Goal: Information Seeking & Learning: Learn about a topic

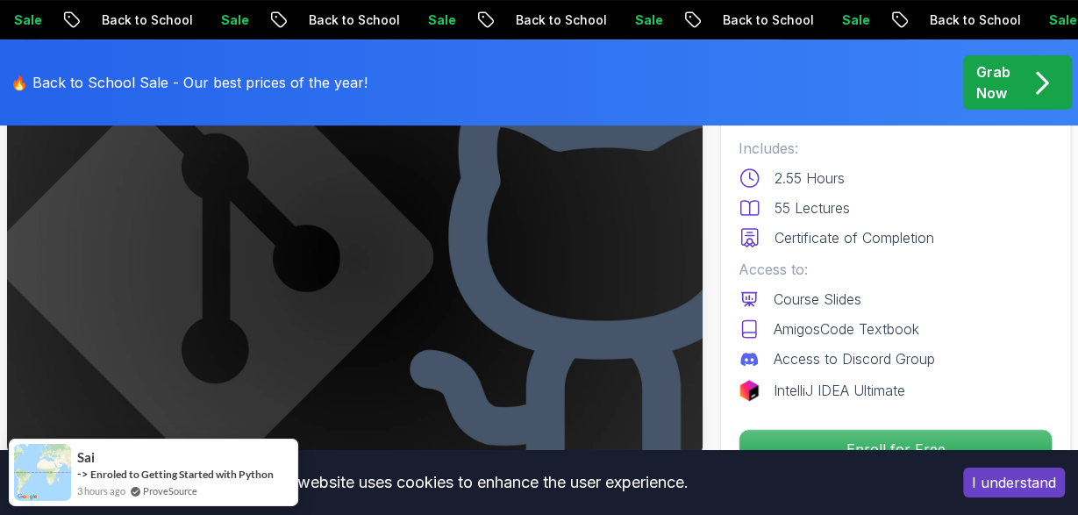
scroll to position [168, 0]
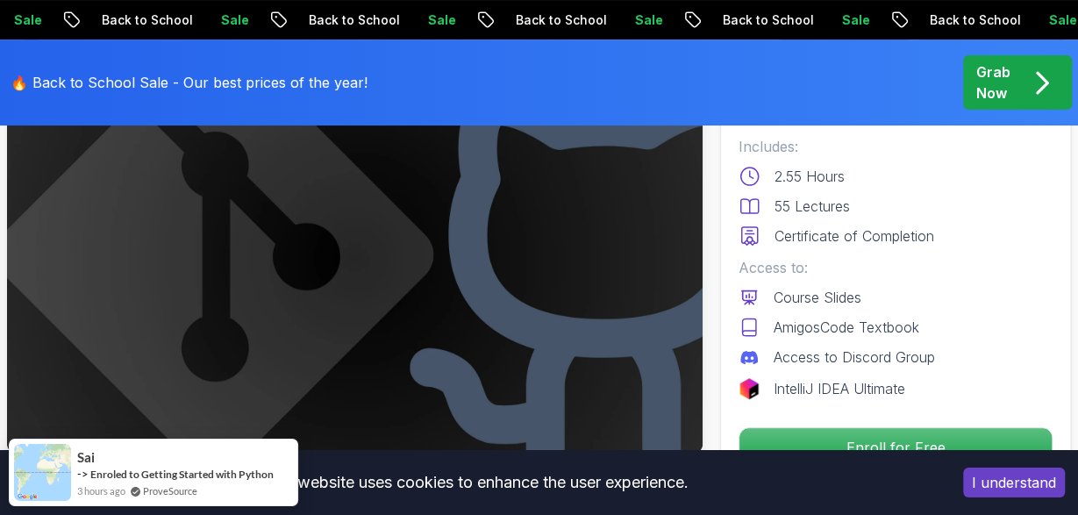
click at [1020, 490] on button "I understand" at bounding box center [1014, 483] width 102 height 30
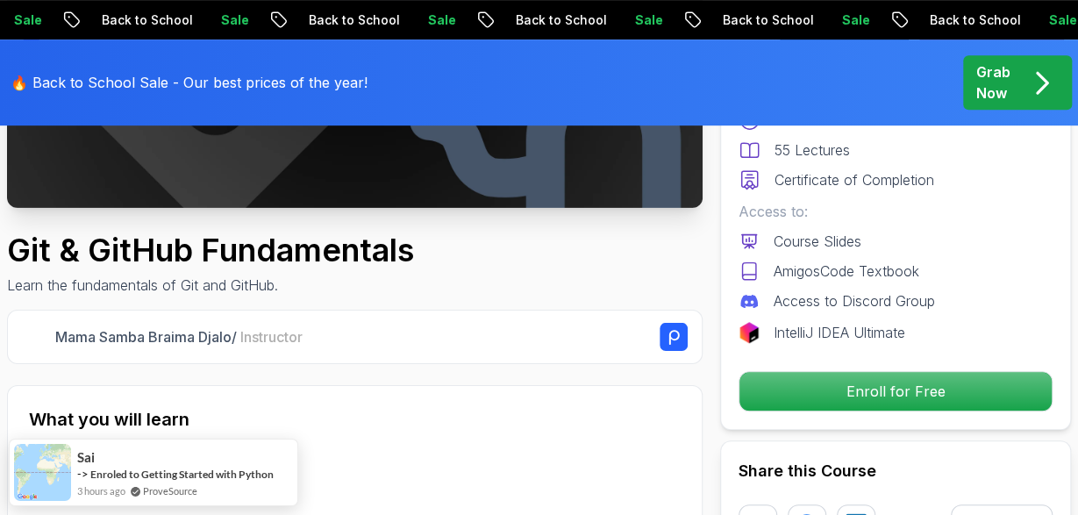
scroll to position [422, 0]
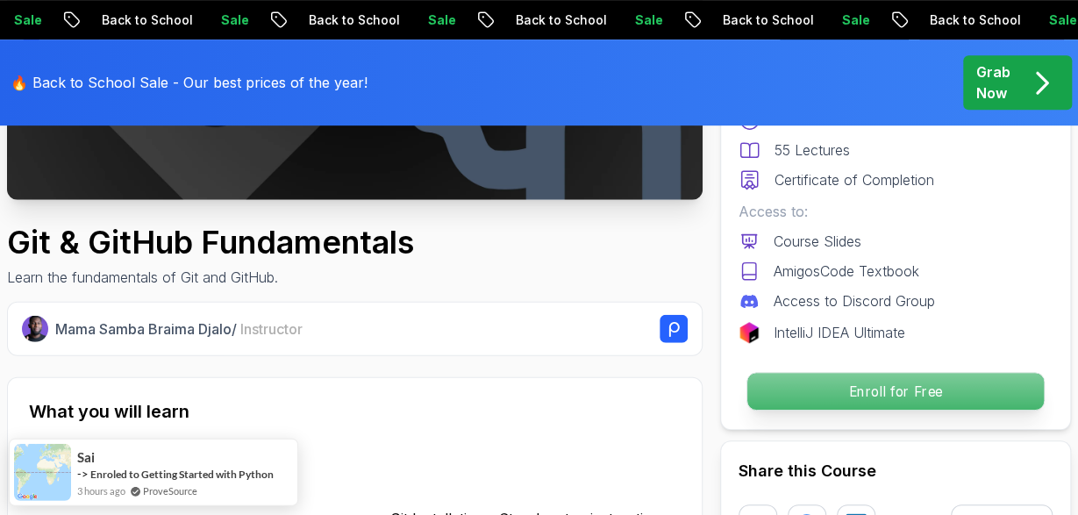
click at [855, 395] on p "Enroll for Free" at bounding box center [895, 391] width 297 height 37
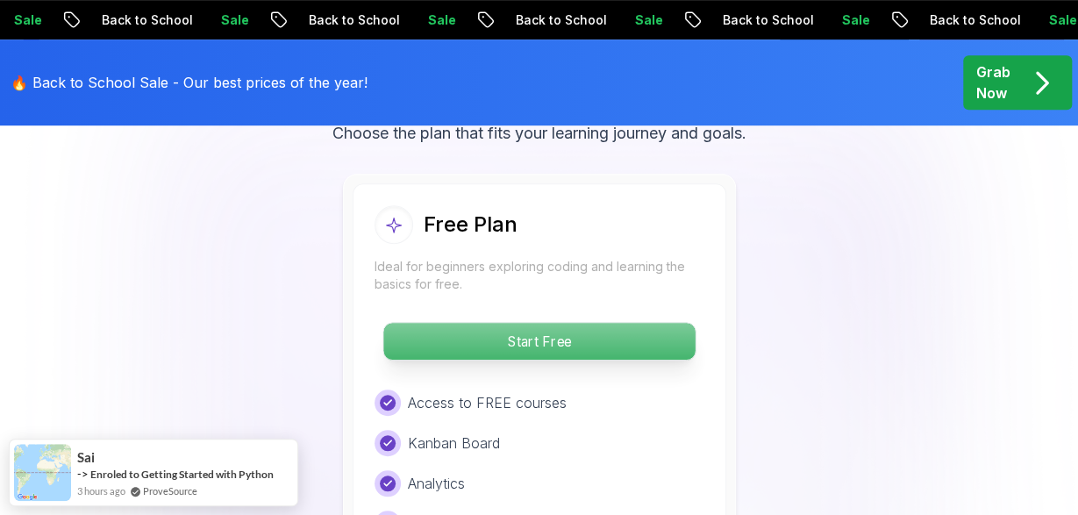
scroll to position [3636, 0]
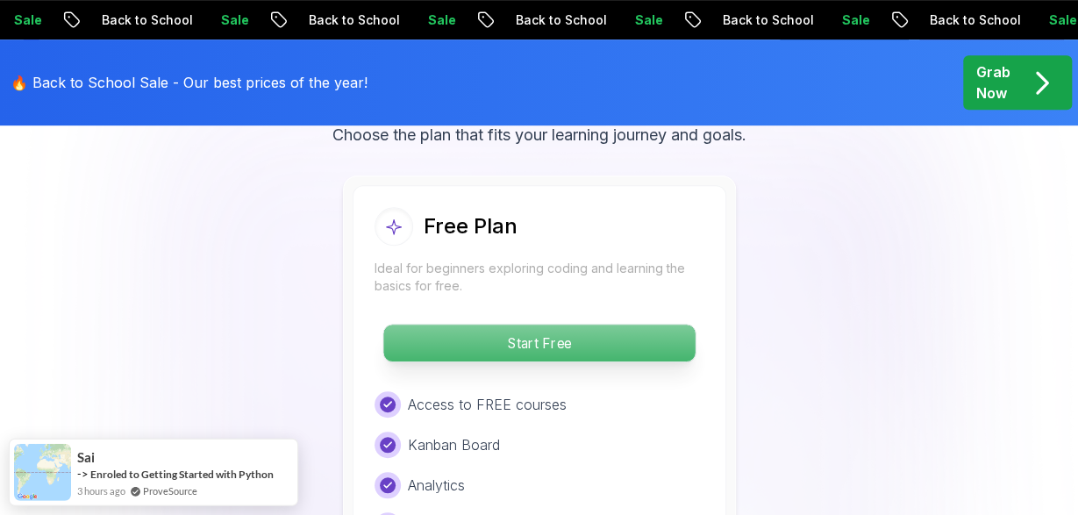
click at [625, 349] on p "Start Free" at bounding box center [538, 343] width 311 height 37
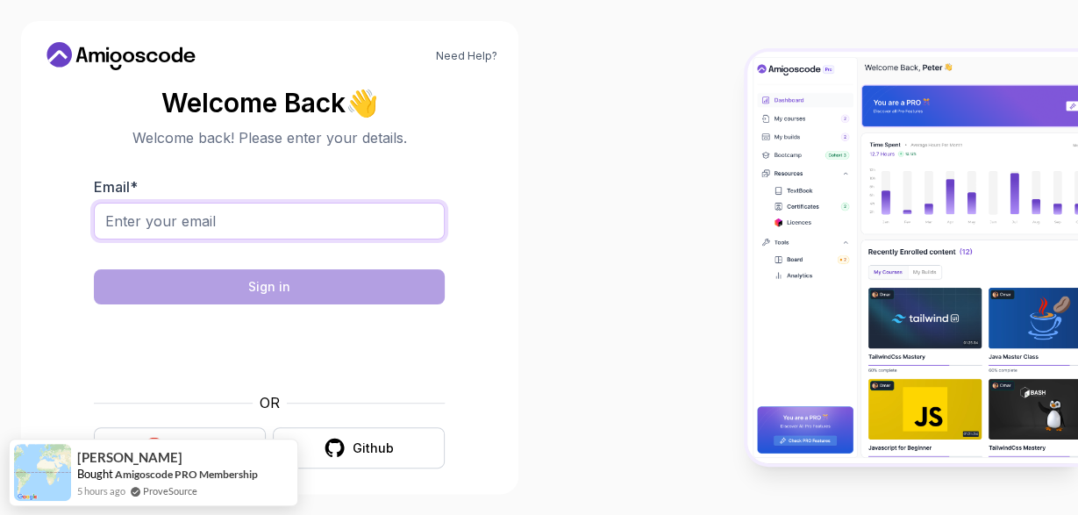
click at [381, 232] on input "Email *" at bounding box center [269, 221] width 351 height 37
type input "[EMAIL_ADDRESS][DOMAIN_NAME]"
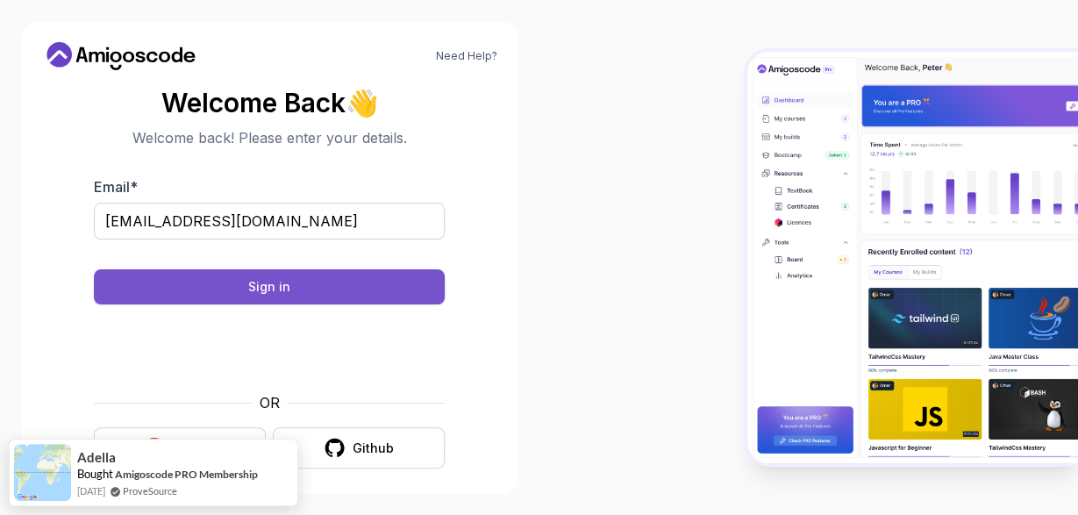
click at [370, 300] on button "Sign in" at bounding box center [269, 286] width 351 height 35
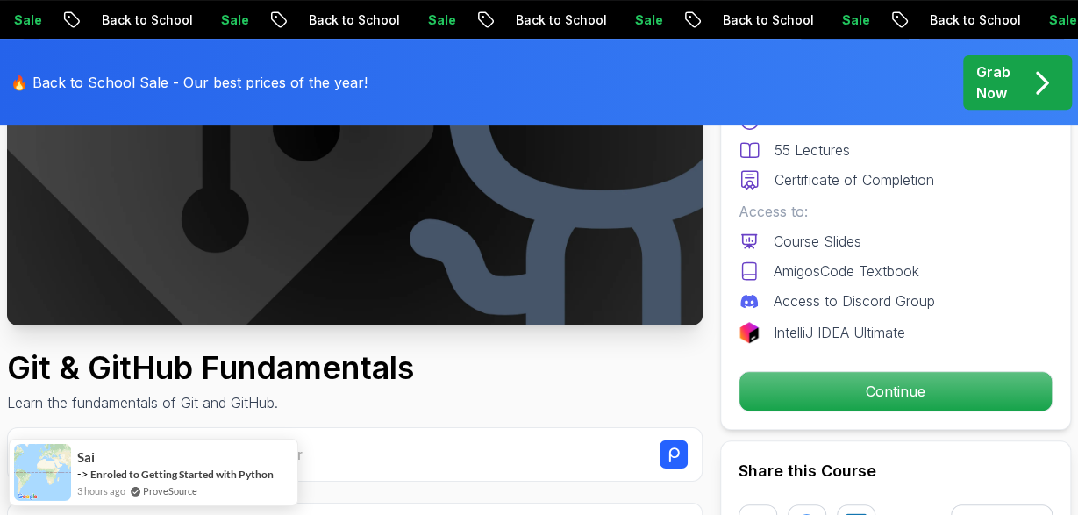
scroll to position [304, 0]
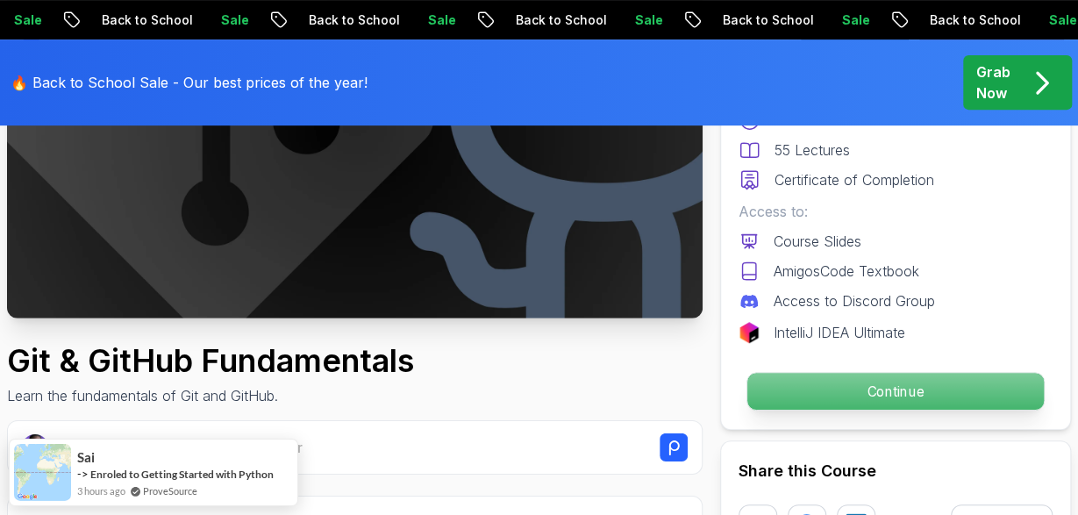
click at [818, 387] on p "Continue" at bounding box center [895, 391] width 297 height 37
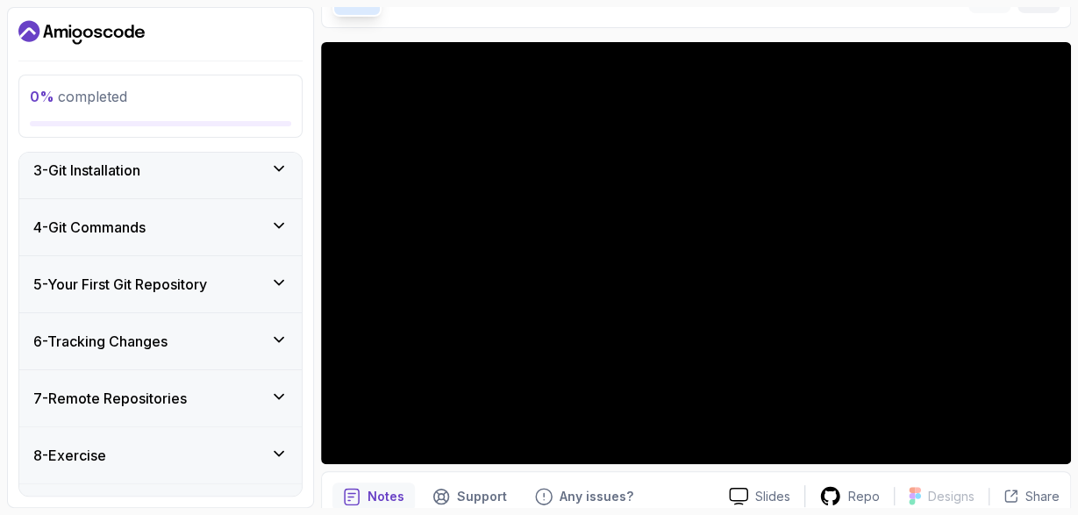
scroll to position [347, 0]
click at [273, 224] on icon at bounding box center [279, 225] width 18 height 18
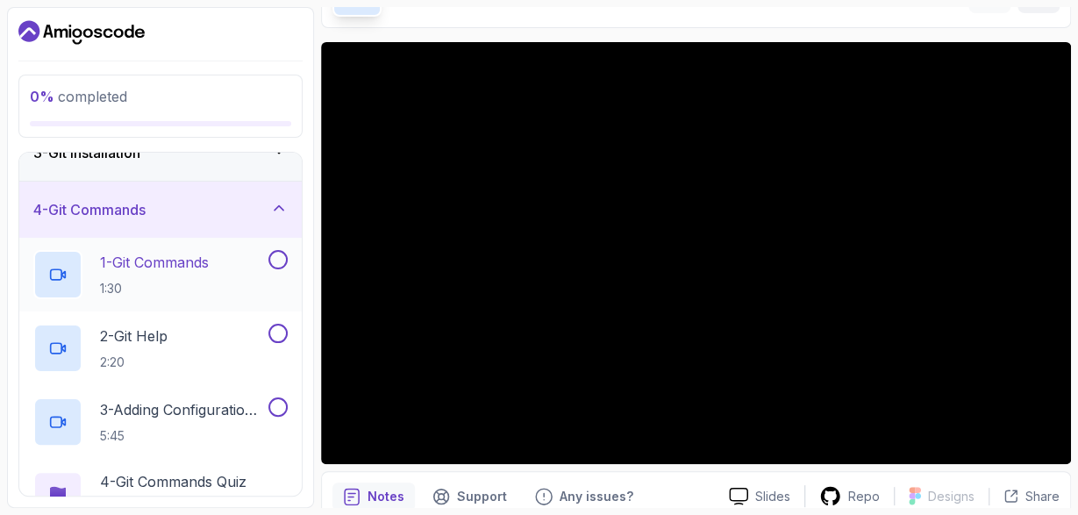
scroll to position [145, 0]
click at [209, 274] on h2 "1 - Git Commands 1:30" at bounding box center [154, 272] width 109 height 46
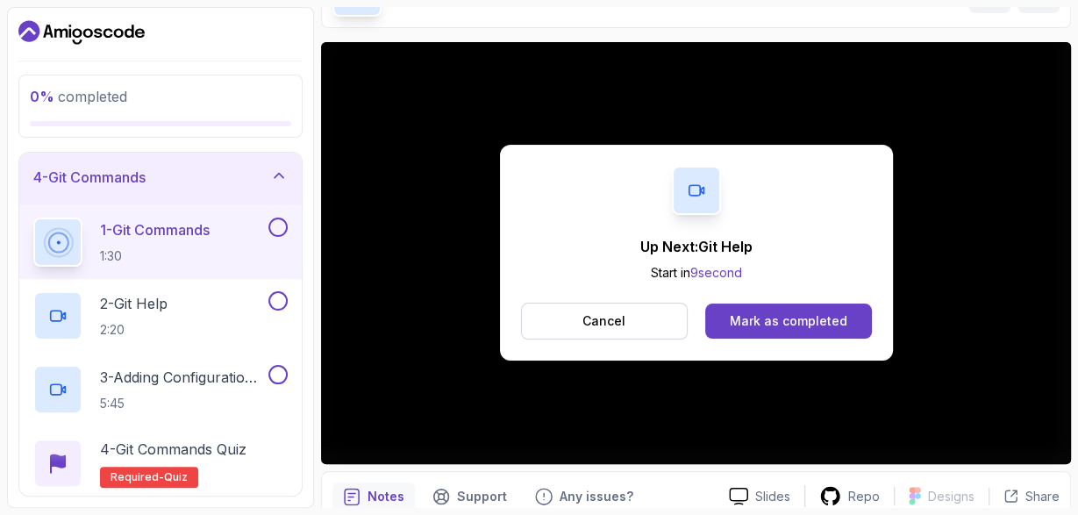
scroll to position [174, 0]
click at [776, 308] on button "Mark as completed" at bounding box center [788, 321] width 166 height 35
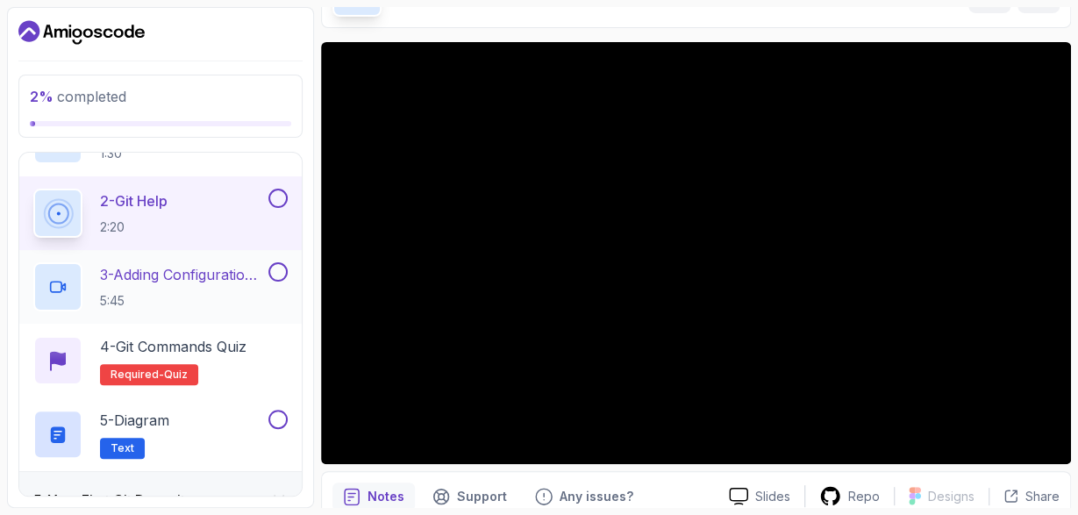
scroll to position [281, 0]
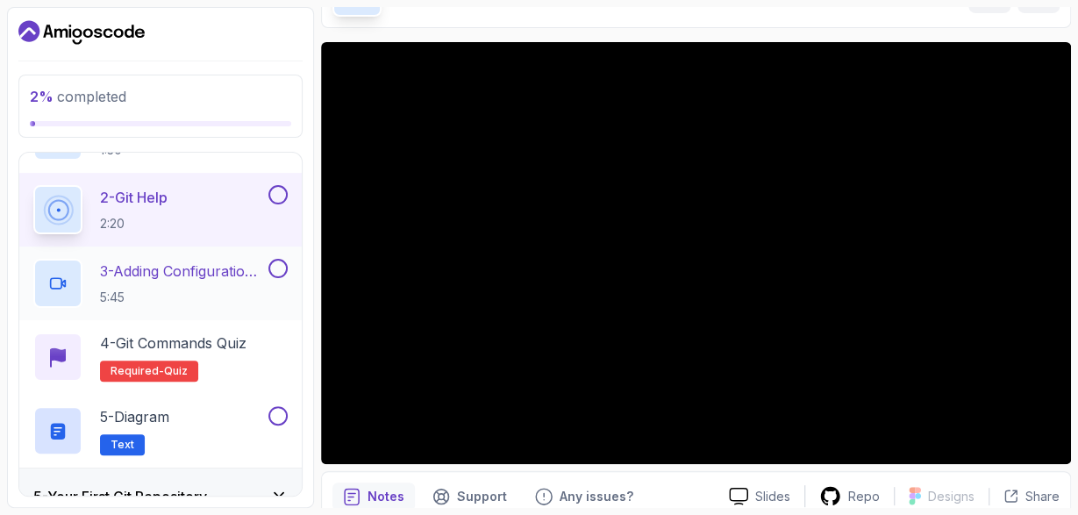
click at [252, 275] on p "3 - Adding Configuration (Git Config)" at bounding box center [182, 271] width 165 height 21
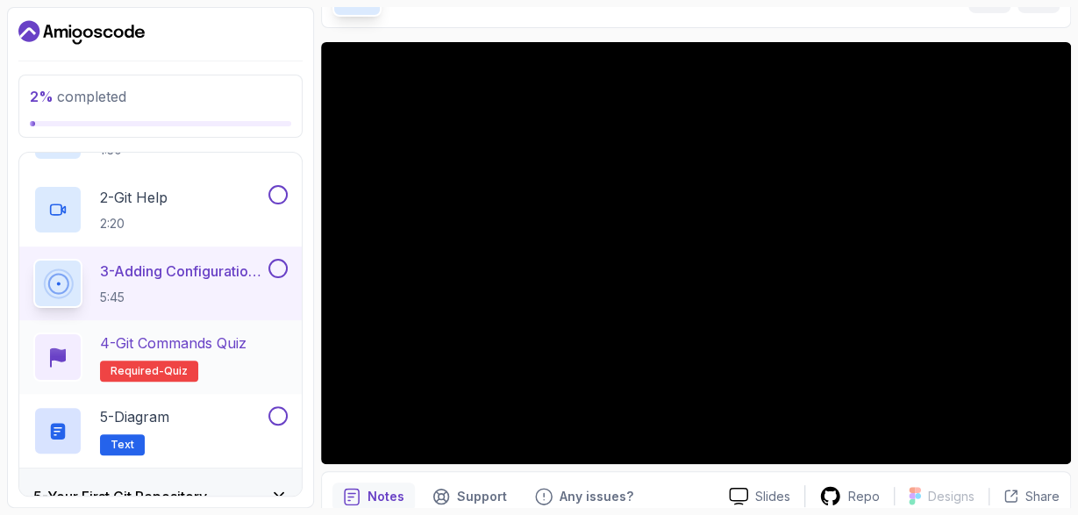
click at [247, 353] on h2 "4 - Git Commands Quiz Required- quiz" at bounding box center [173, 356] width 147 height 49
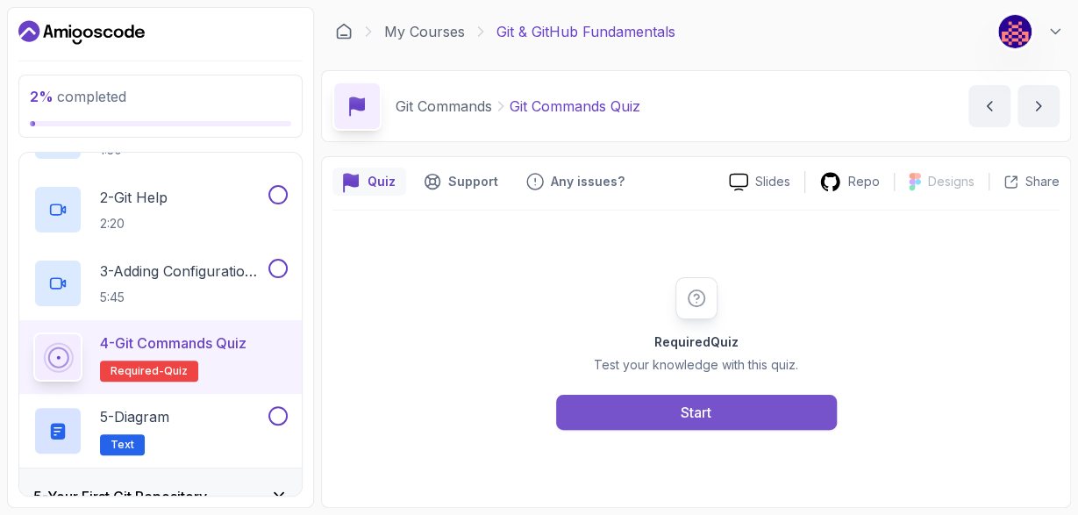
click at [672, 410] on button "Start" at bounding box center [696, 412] width 281 height 35
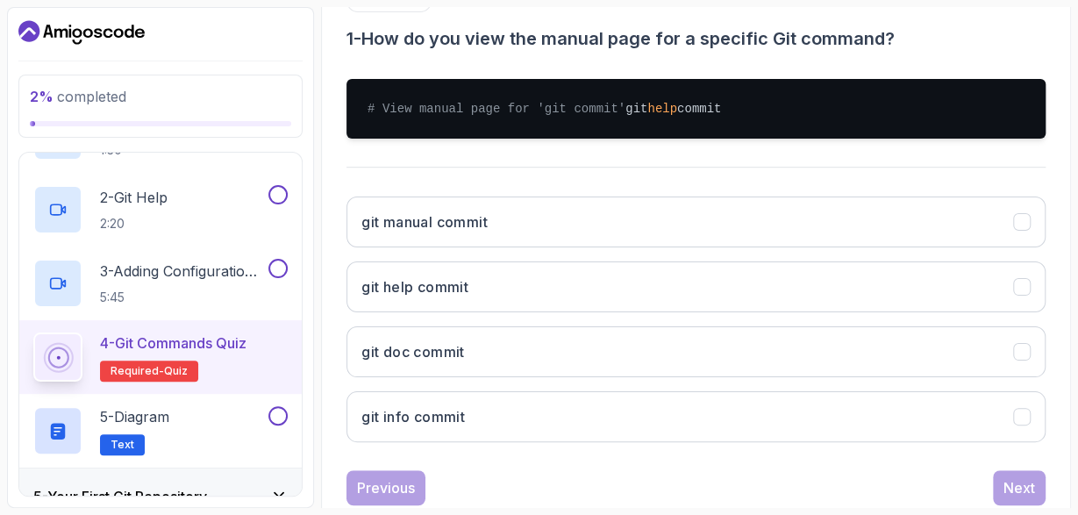
scroll to position [352, 0]
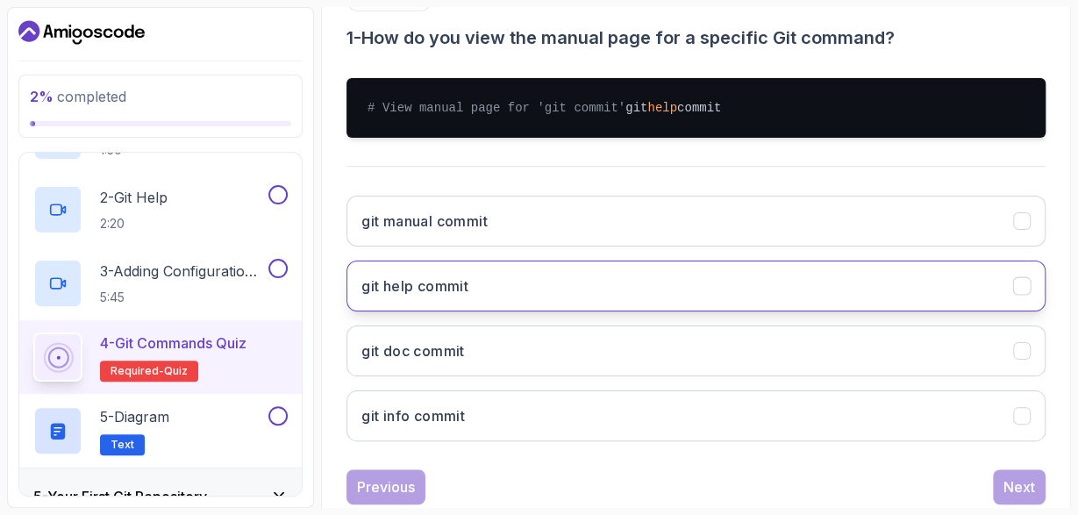
click at [635, 306] on button "git help commit" at bounding box center [696, 286] width 699 height 51
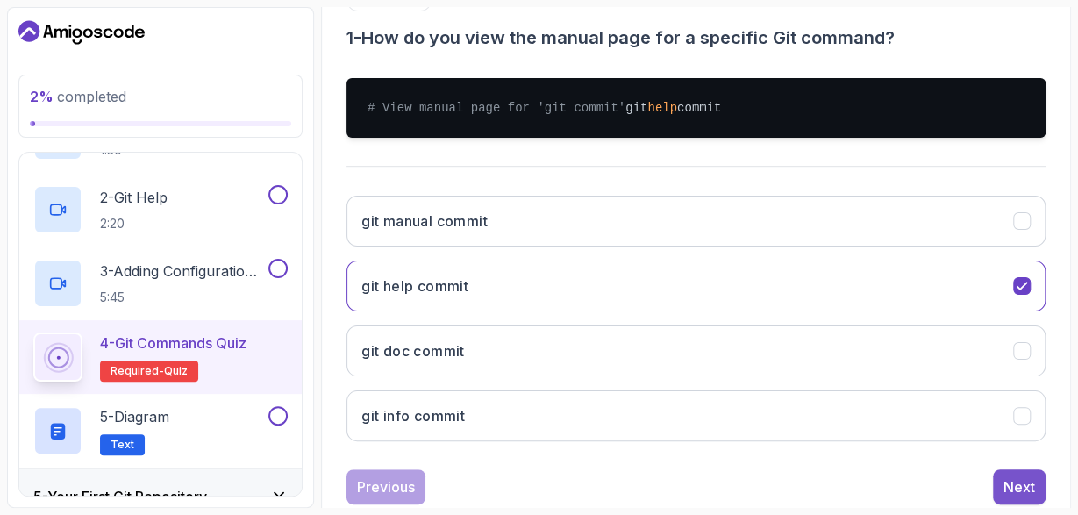
click at [1013, 486] on button "Next" at bounding box center [1019, 486] width 53 height 35
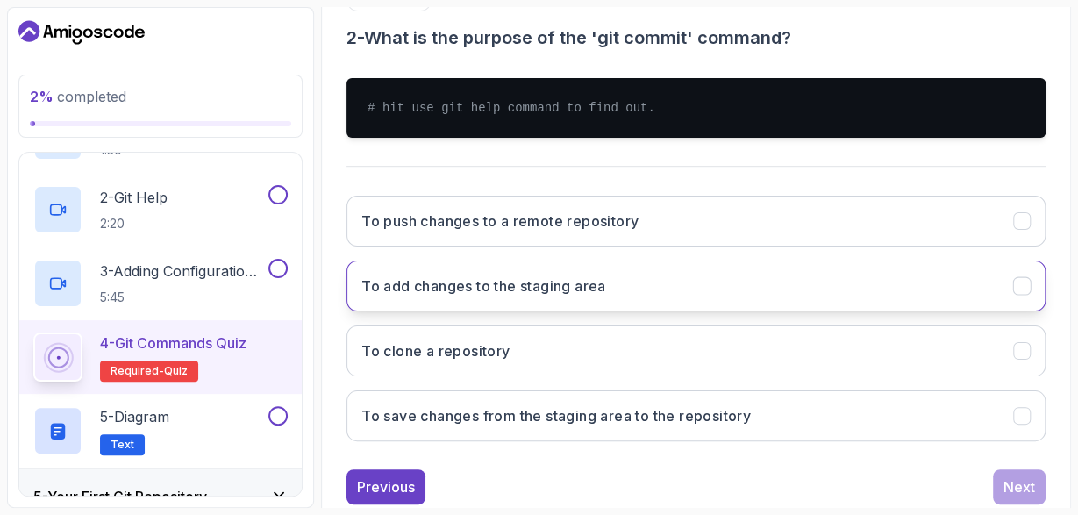
click at [850, 281] on button "To add changes to the staging area" at bounding box center [696, 286] width 699 height 51
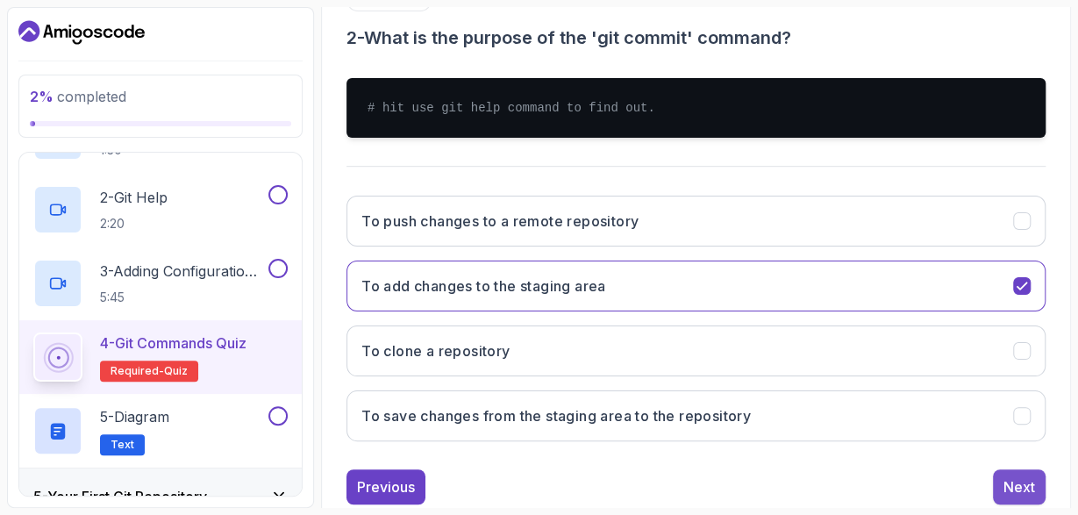
click at [1020, 490] on div "Next" at bounding box center [1020, 486] width 32 height 21
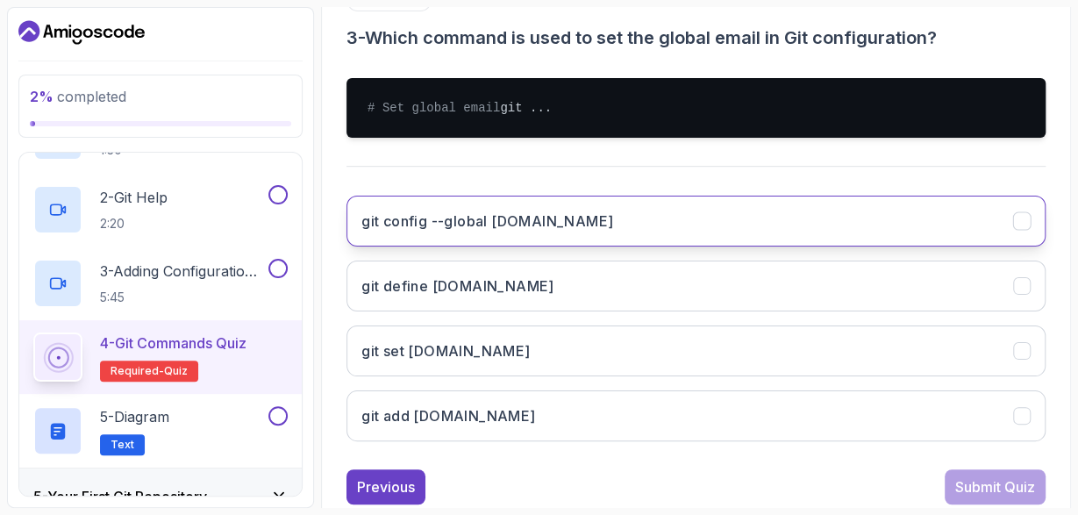
click at [803, 247] on button "git config --global user.email" at bounding box center [696, 221] width 699 height 51
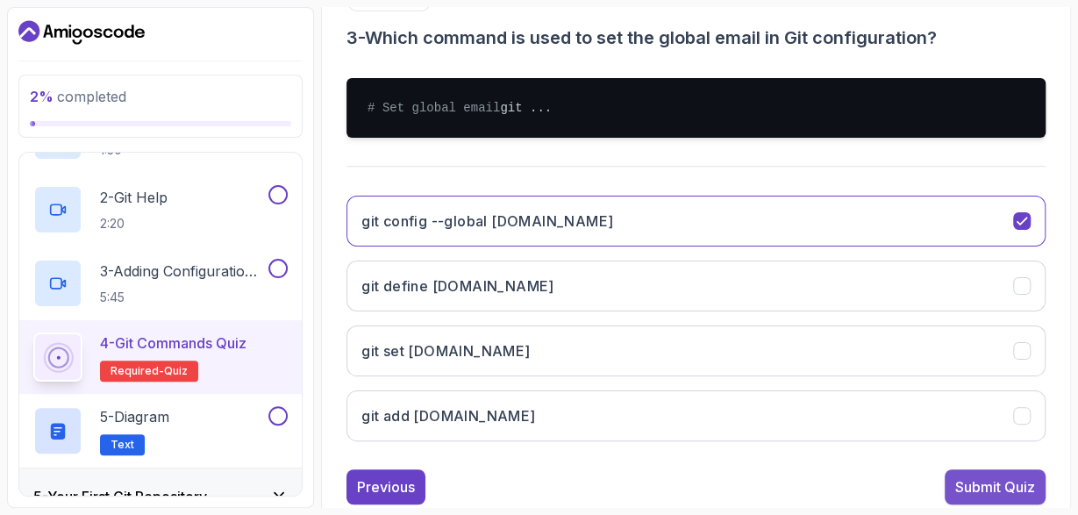
click at [991, 493] on div "Submit Quiz" at bounding box center [995, 486] width 80 height 21
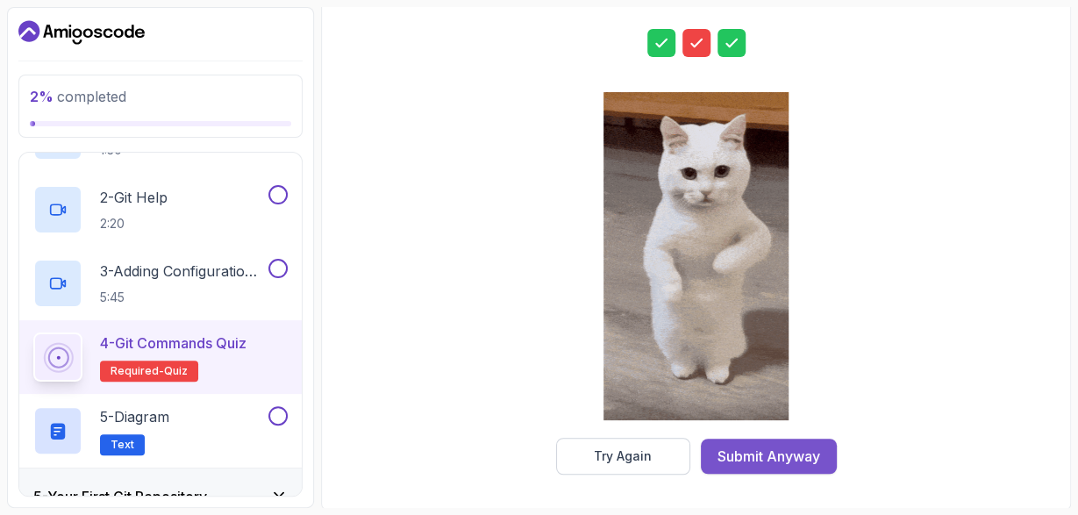
click at [792, 456] on div "Submit Anyway" at bounding box center [769, 456] width 103 height 21
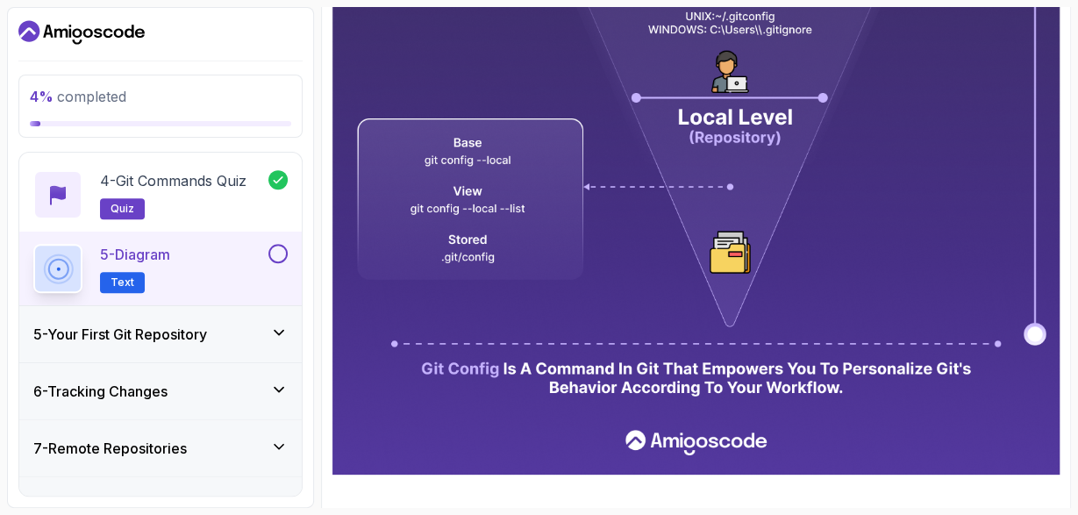
scroll to position [446, 0]
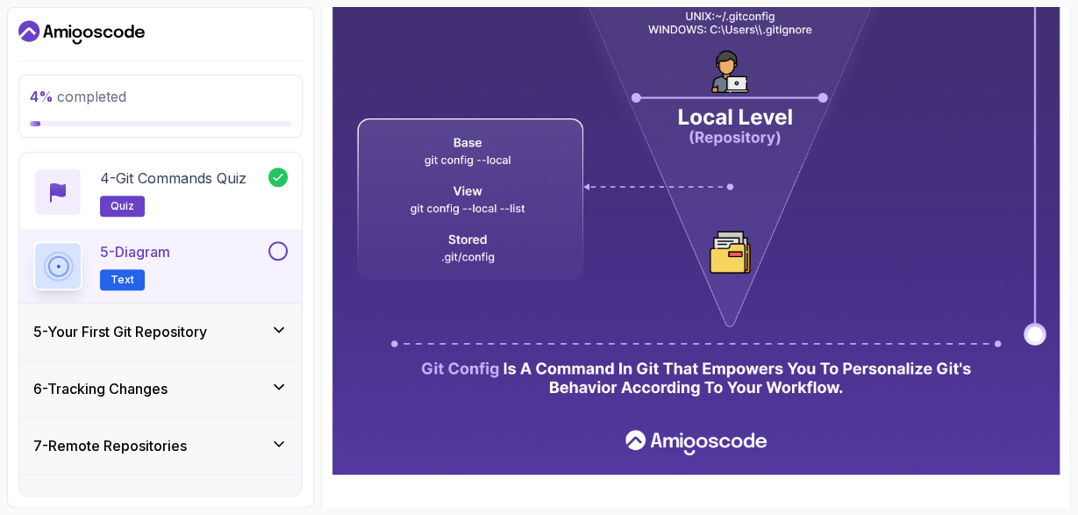
click at [217, 269] on div "5 - Diagram Text" at bounding box center [149, 265] width 232 height 49
click at [276, 264] on button "5 - Diagram Text" at bounding box center [160, 265] width 254 height 49
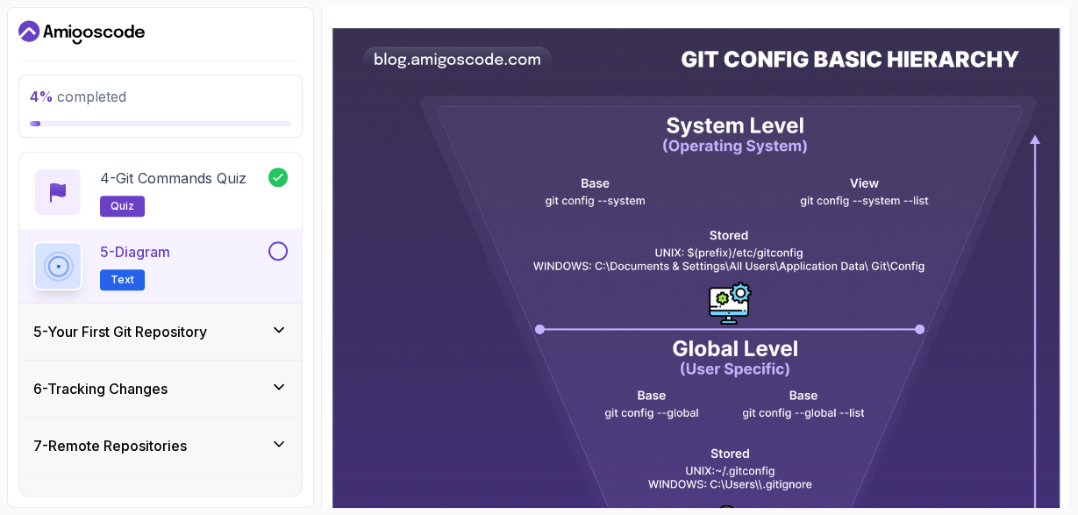
scroll to position [260, 0]
click at [1034, 139] on img at bounding box center [695, 478] width 727 height 901
click at [1033, 160] on img at bounding box center [695, 478] width 727 height 901
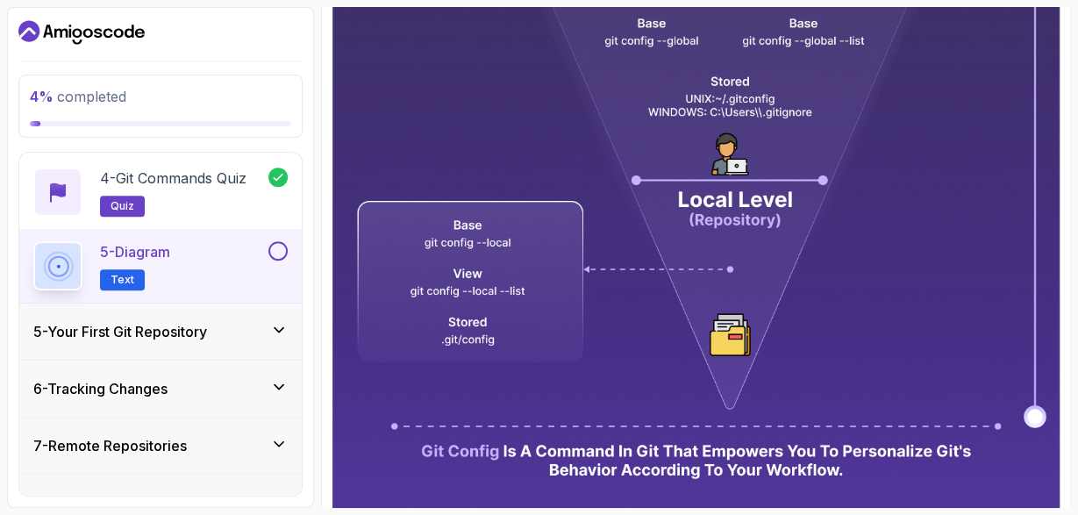
scroll to position [637, 0]
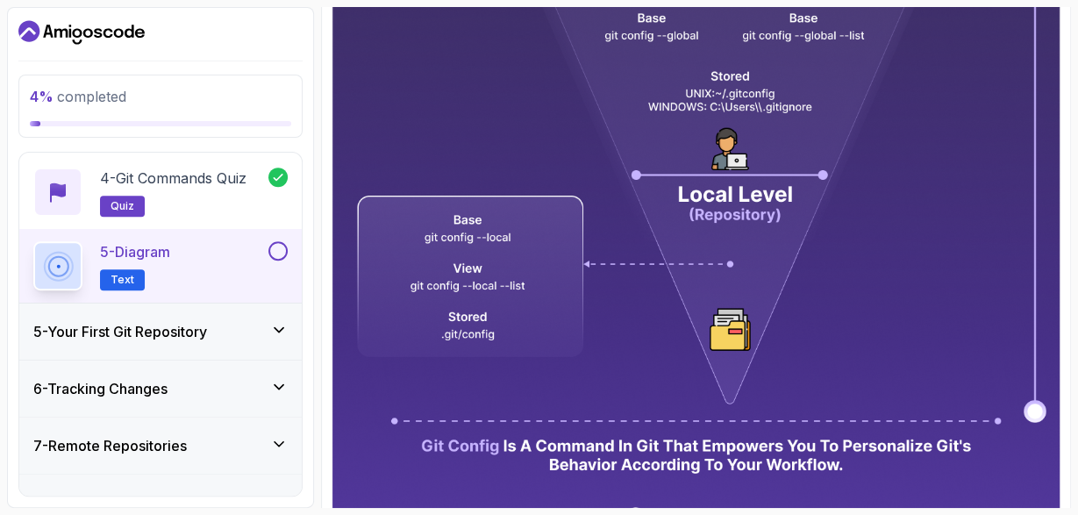
click at [275, 252] on button at bounding box center [277, 250] width 19 height 19
click at [132, 276] on p "Text" at bounding box center [122, 279] width 45 height 21
click at [66, 266] on icon at bounding box center [58, 266] width 38 height 38
click at [183, 332] on h3 "5 - Your First Git Repository" at bounding box center [120, 331] width 174 height 21
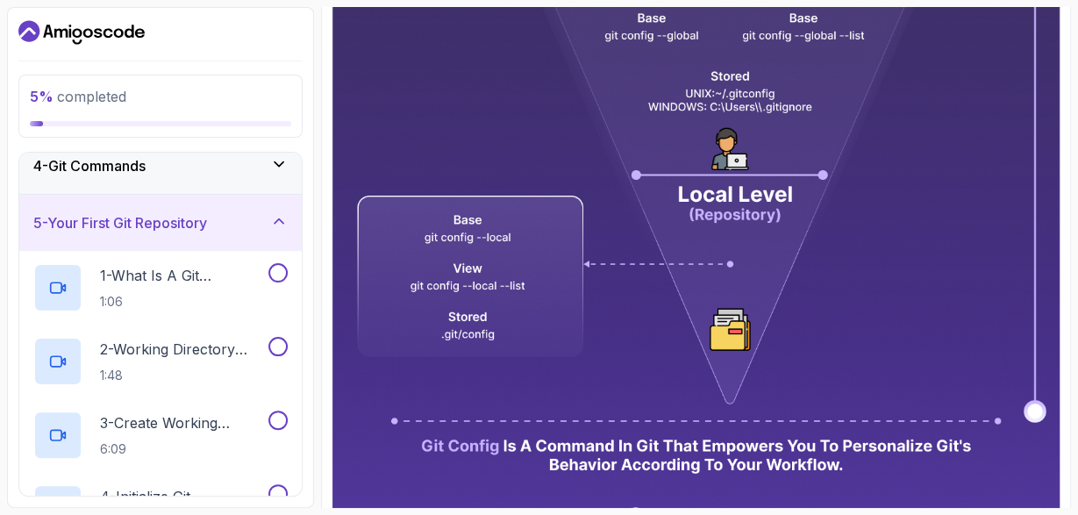
scroll to position [190, 0]
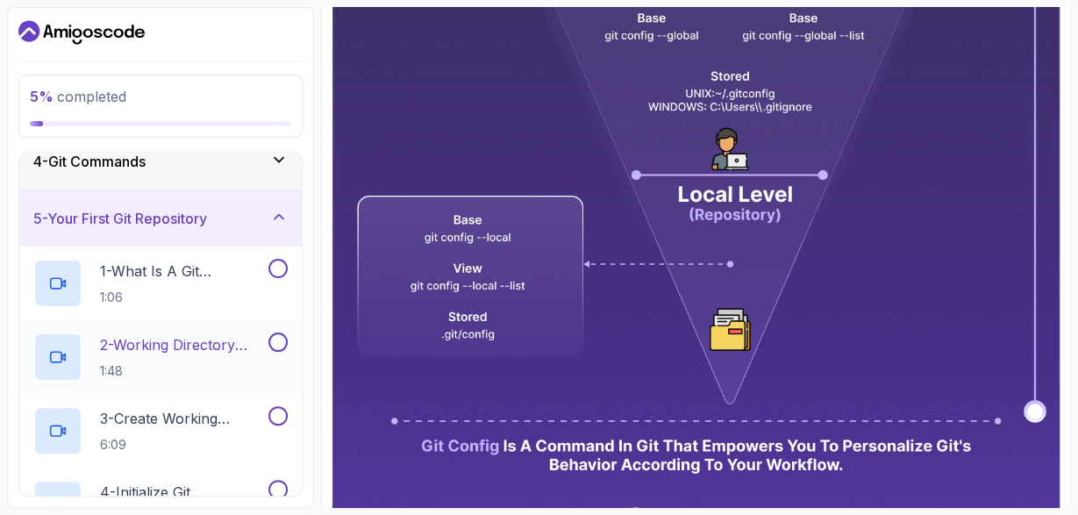
click at [210, 339] on p "2 - Working Directory And Git Init" at bounding box center [182, 344] width 165 height 21
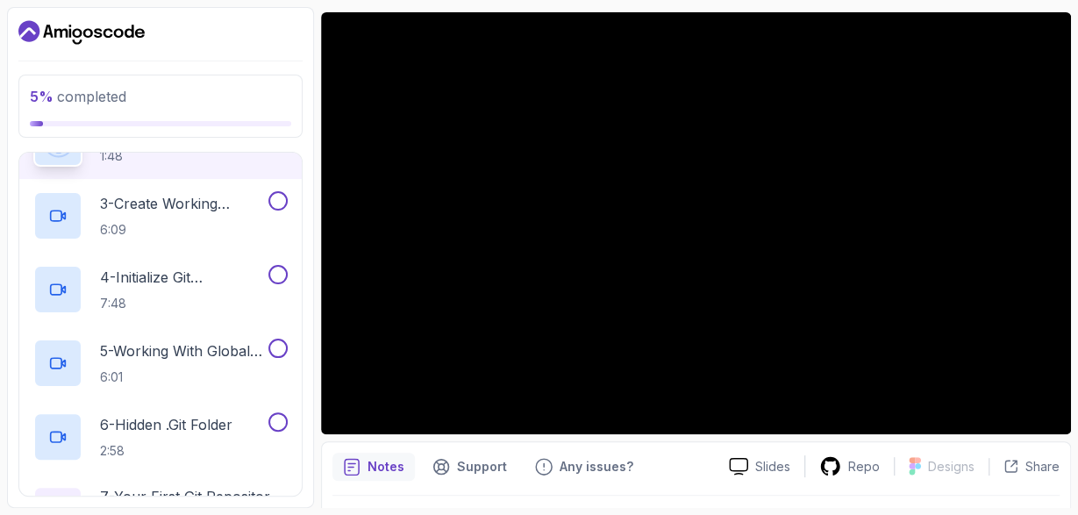
scroll to position [423, 0]
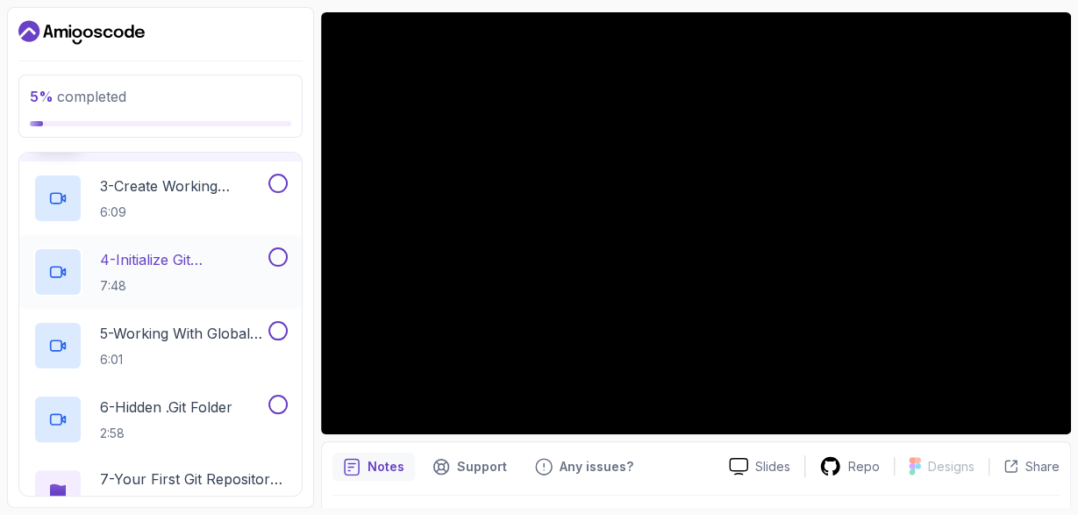
click at [275, 264] on div at bounding box center [276, 256] width 23 height 19
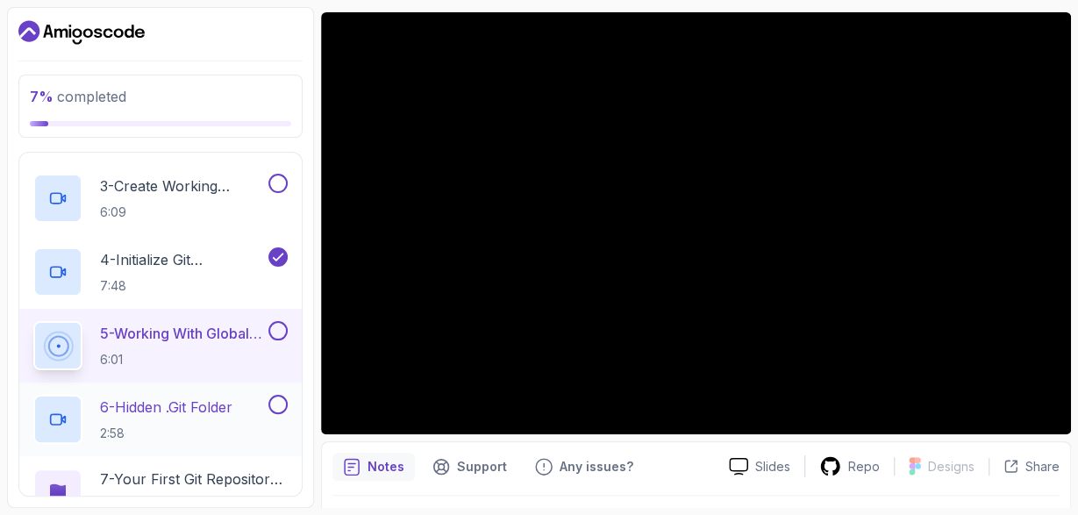
click at [275, 407] on button at bounding box center [277, 404] width 19 height 19
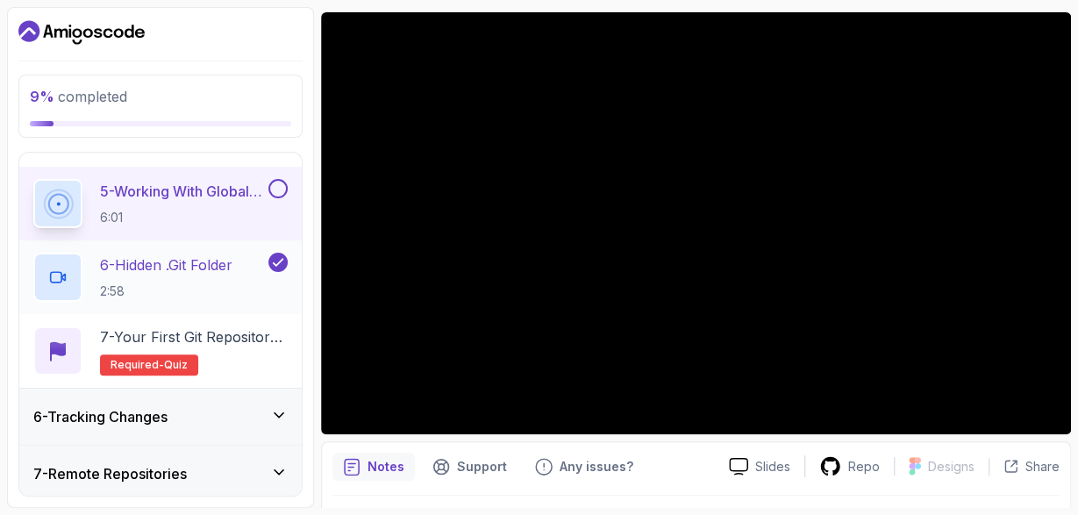
scroll to position [565, 0]
click at [268, 190] on div at bounding box center [276, 188] width 23 height 19
click at [271, 190] on button at bounding box center [277, 188] width 19 height 19
click at [215, 270] on p "6 - Hidden .git Folder" at bounding box center [166, 264] width 132 height 21
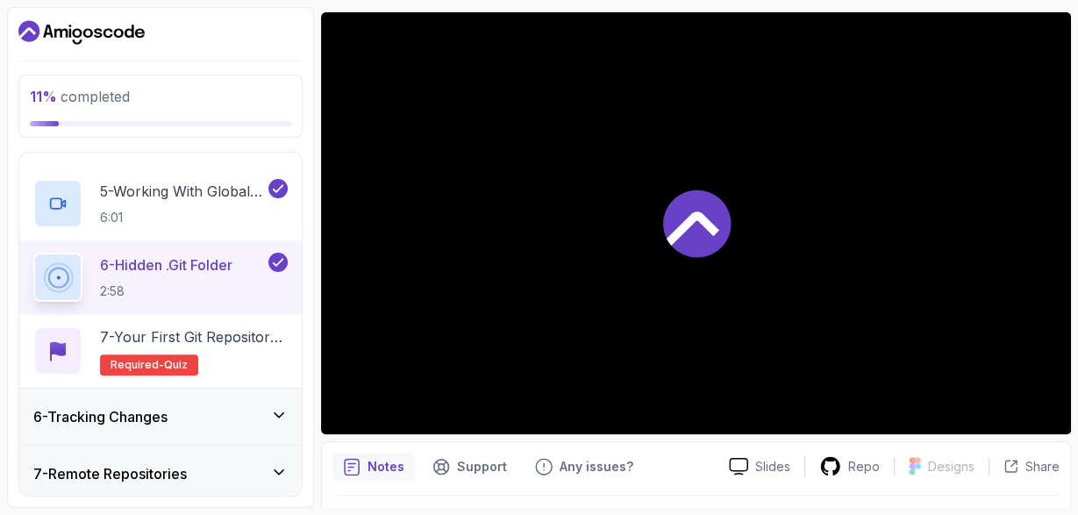
scroll to position [681, 0]
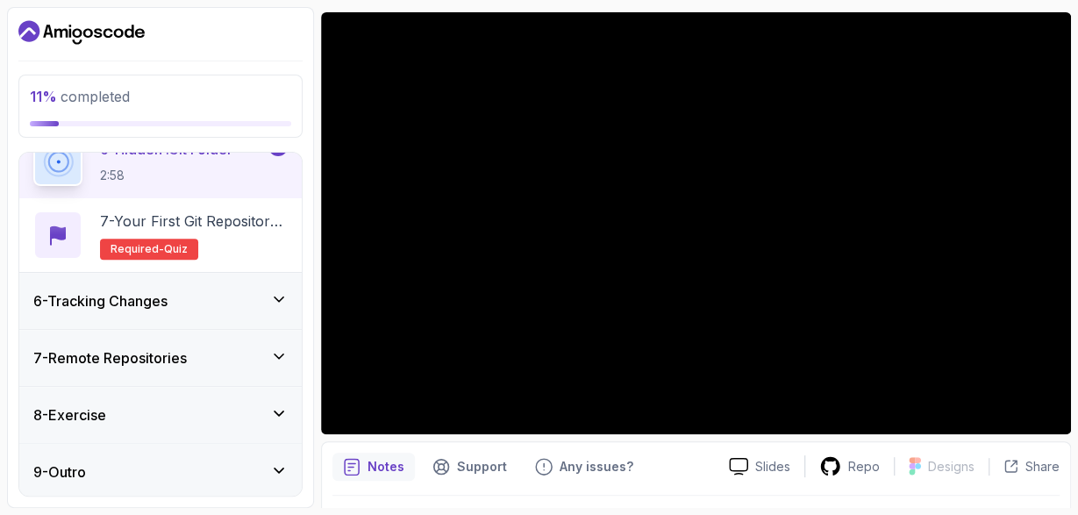
click at [145, 311] on div "6 - Tracking Changes" at bounding box center [160, 301] width 282 height 56
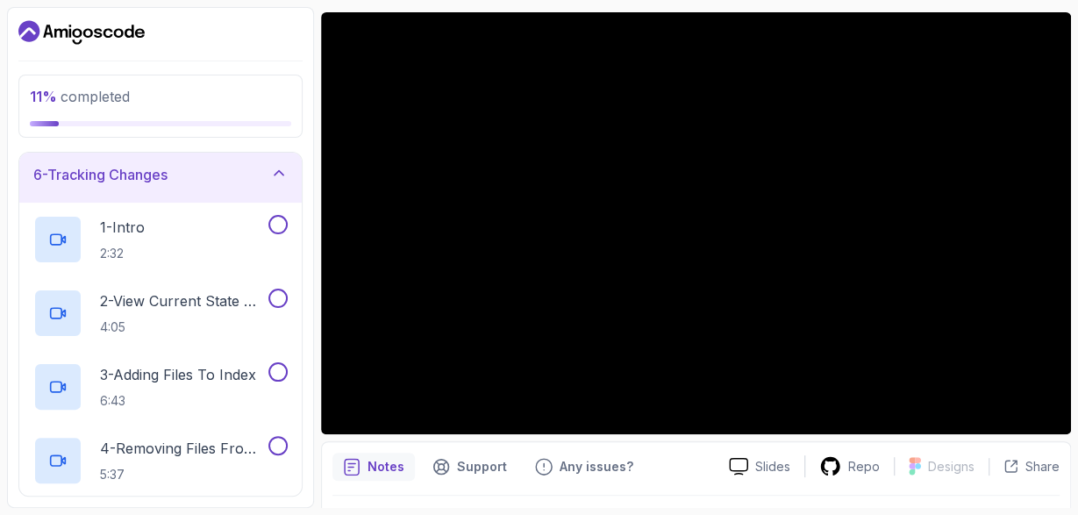
scroll to position [298, 0]
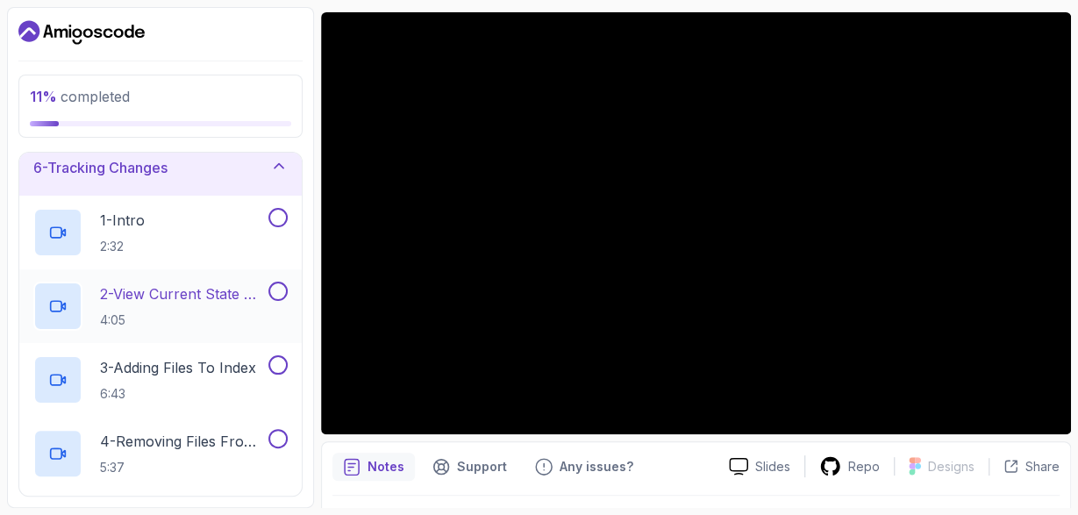
click at [221, 297] on p "2 - View Current State Of Repo (Git Status)" at bounding box center [182, 293] width 165 height 21
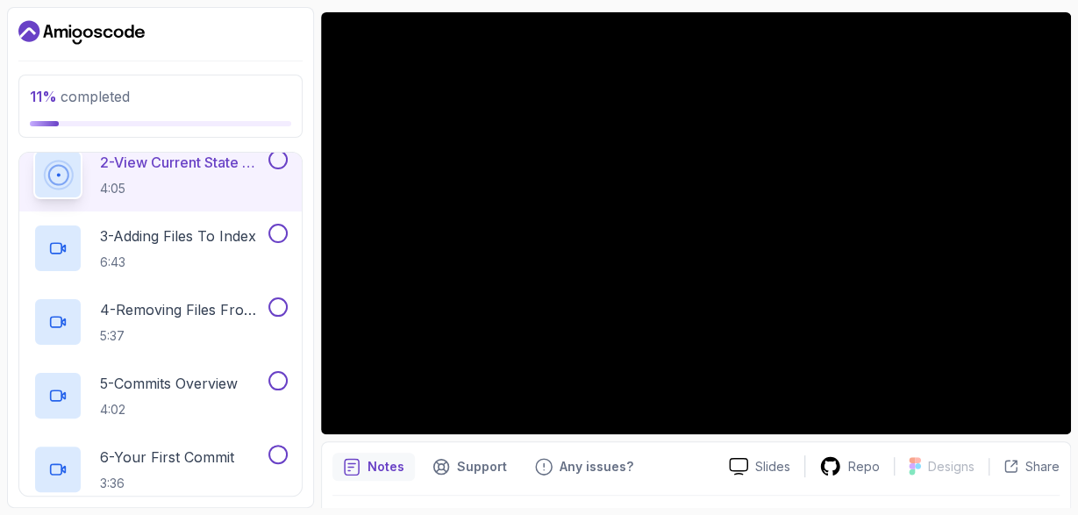
scroll to position [430, 0]
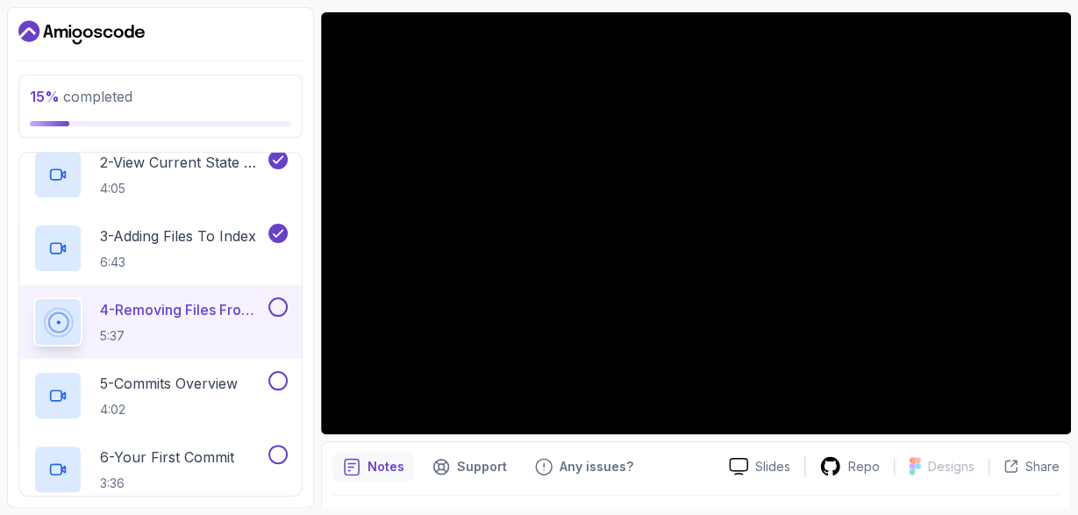
click at [275, 307] on button at bounding box center [277, 306] width 19 height 19
click at [204, 373] on p "5 - Commits Overview" at bounding box center [169, 383] width 138 height 21
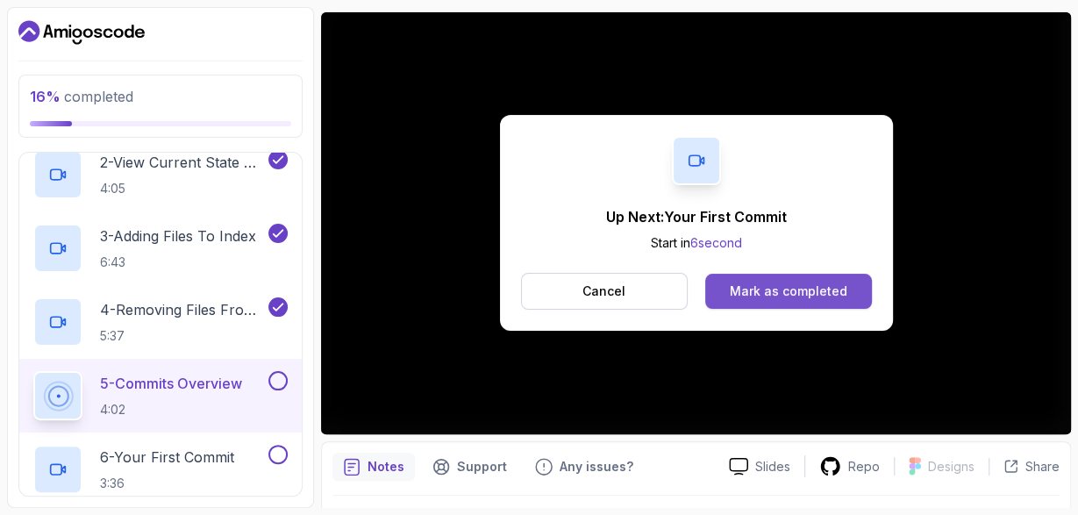
drag, startPoint x: 792, startPoint y: 315, endPoint x: 787, endPoint y: 300, distance: 15.8
click at [787, 300] on div "Up Next: Your First Commit Start in 6 second Cancel Mark as completed" at bounding box center [696, 223] width 393 height 216
click at [787, 300] on button "Mark as completed" at bounding box center [788, 291] width 166 height 35
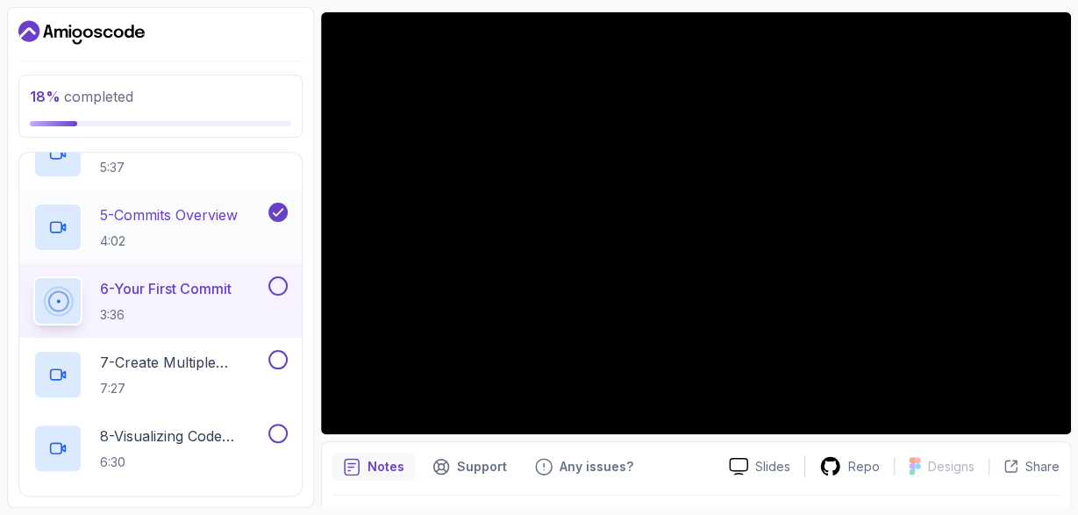
scroll to position [604, 0]
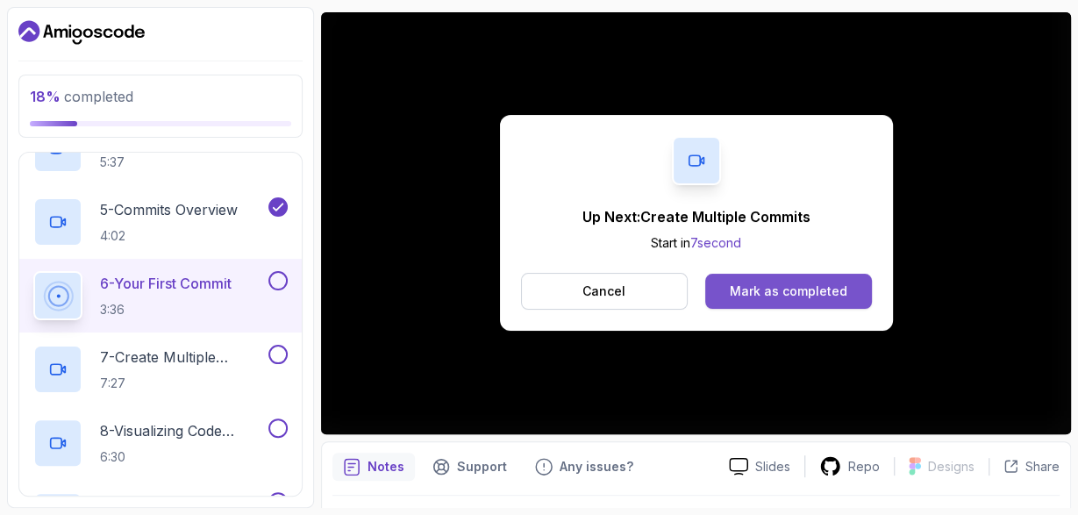
click at [804, 289] on div "Mark as completed" at bounding box center [789, 291] width 118 height 18
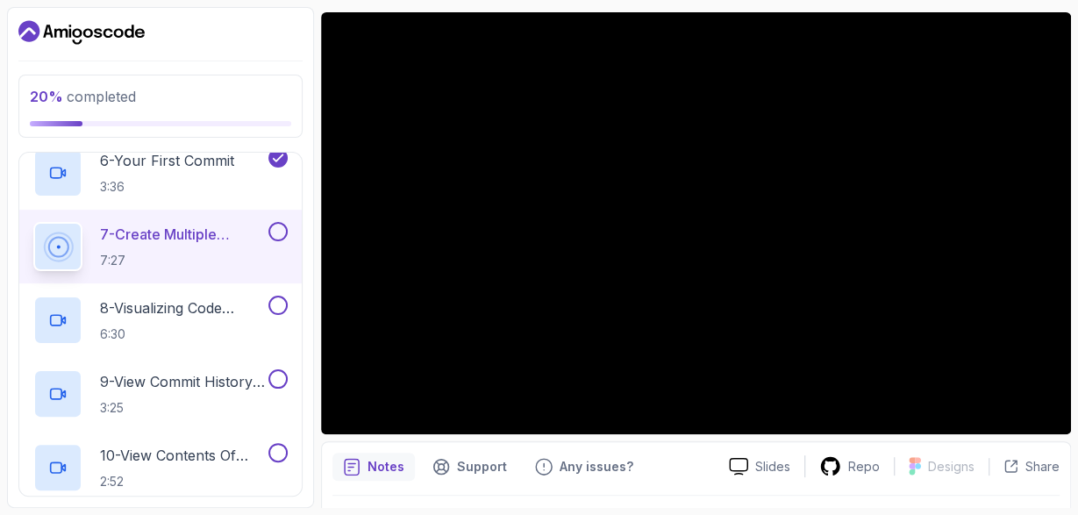
scroll to position [747, 0]
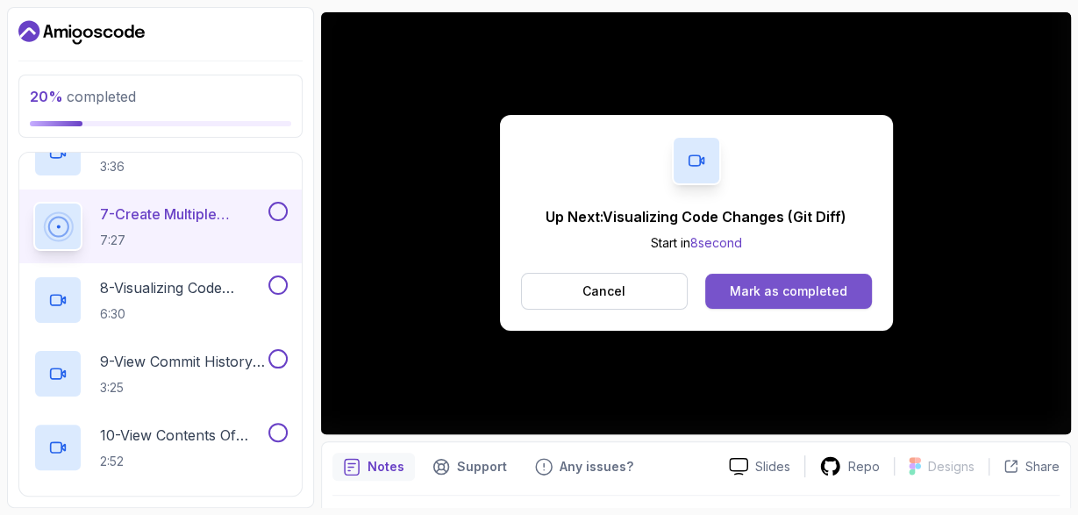
click at [850, 274] on button "Mark as completed" at bounding box center [788, 291] width 166 height 35
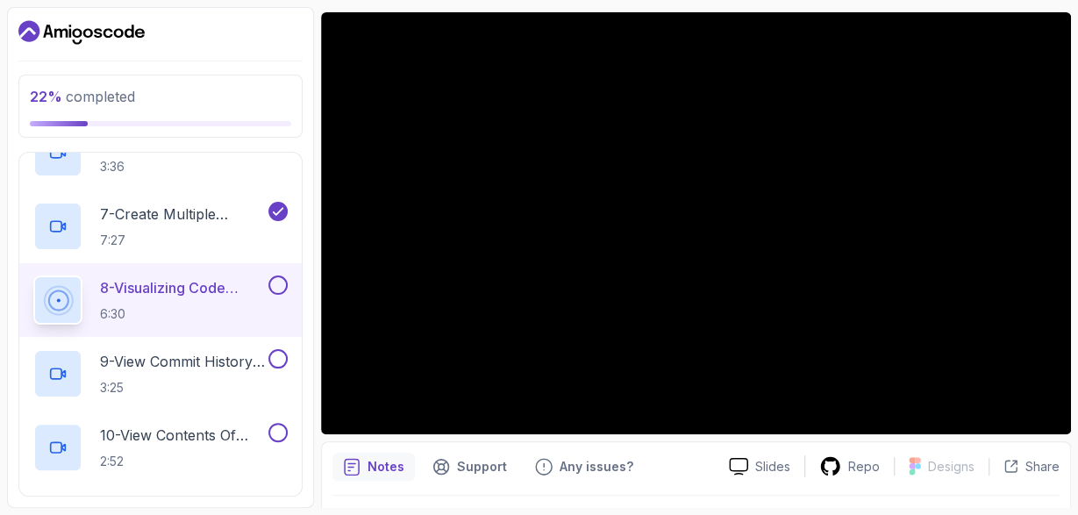
click at [286, 285] on button at bounding box center [277, 284] width 19 height 19
click at [200, 357] on p "9 - View Commit History (Git Log)" at bounding box center [182, 361] width 165 height 21
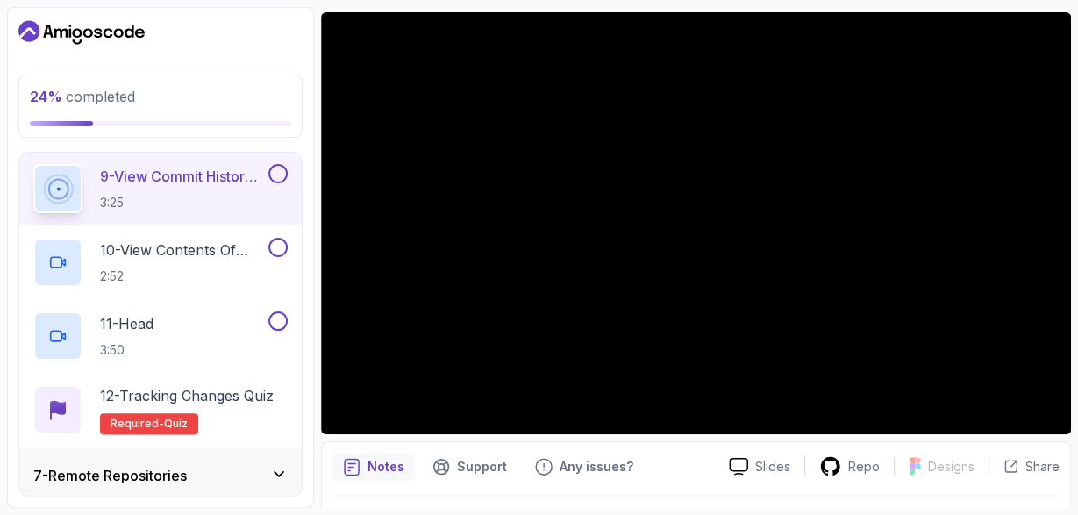
scroll to position [931, 0]
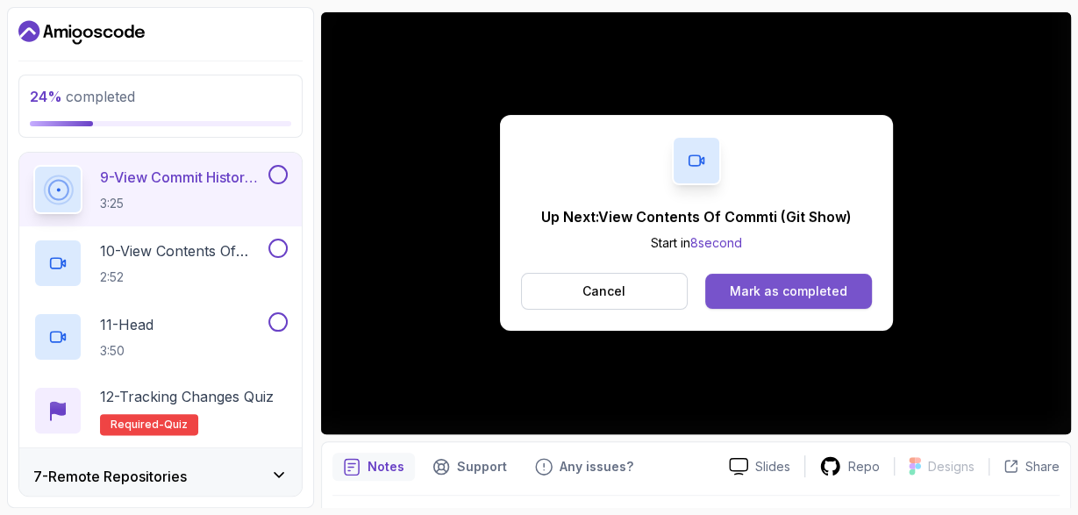
click at [740, 285] on div "Mark as completed" at bounding box center [789, 291] width 118 height 18
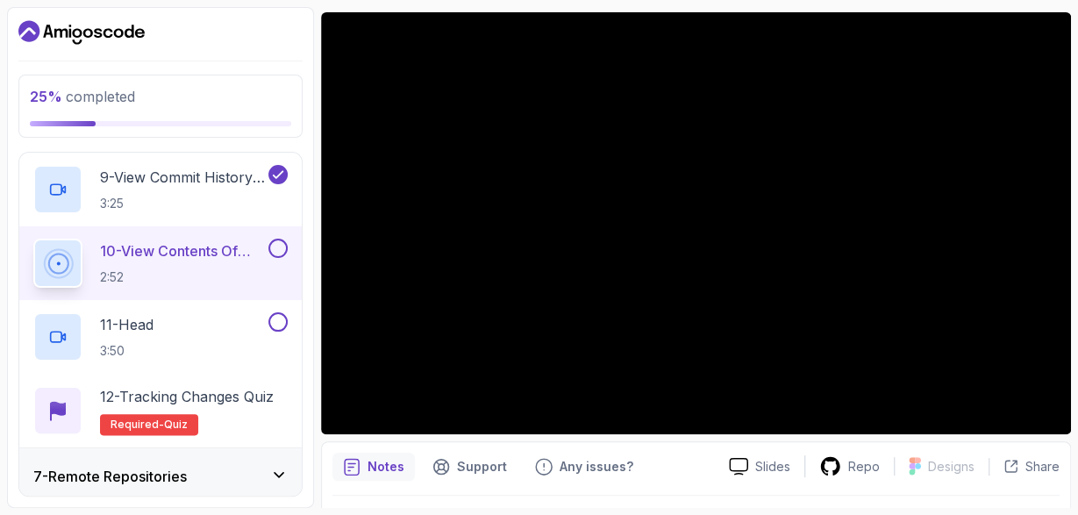
click at [276, 244] on button at bounding box center [277, 248] width 19 height 19
click at [139, 318] on p "11 - Head" at bounding box center [127, 324] width 54 height 21
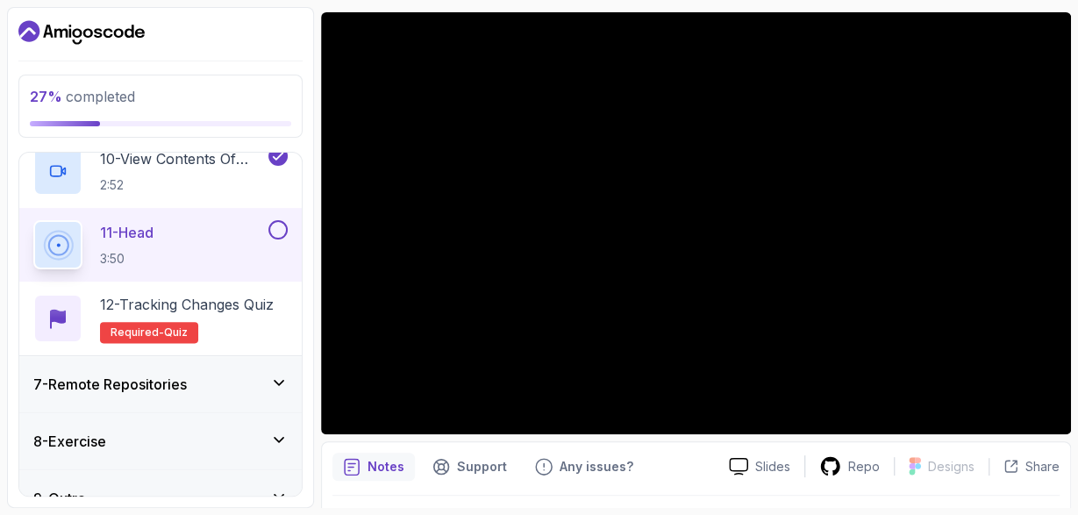
scroll to position [1022, 0]
click at [282, 227] on button at bounding box center [277, 230] width 19 height 19
click at [158, 387] on h3 "7 - Remote Repositories" at bounding box center [110, 385] width 154 height 21
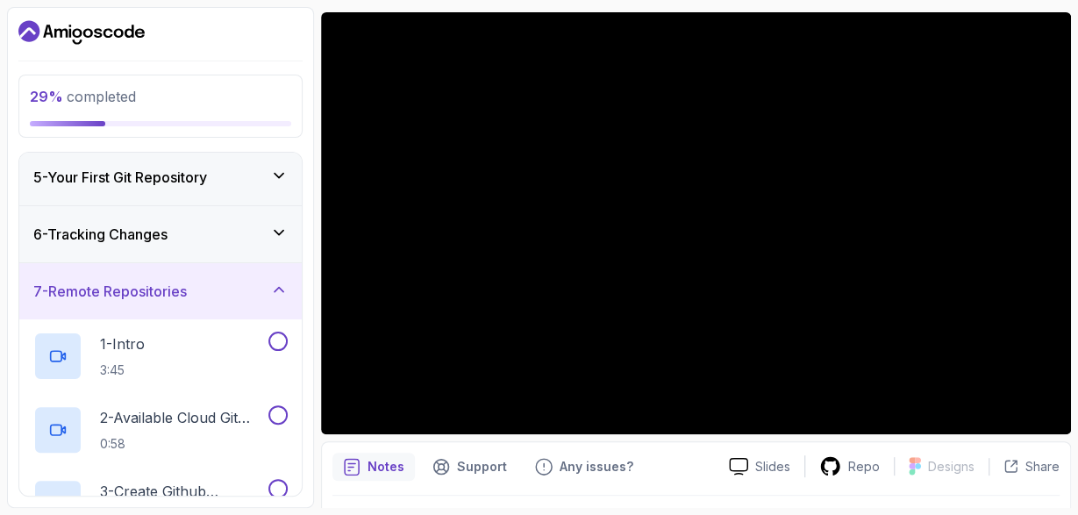
scroll to position [237, 0]
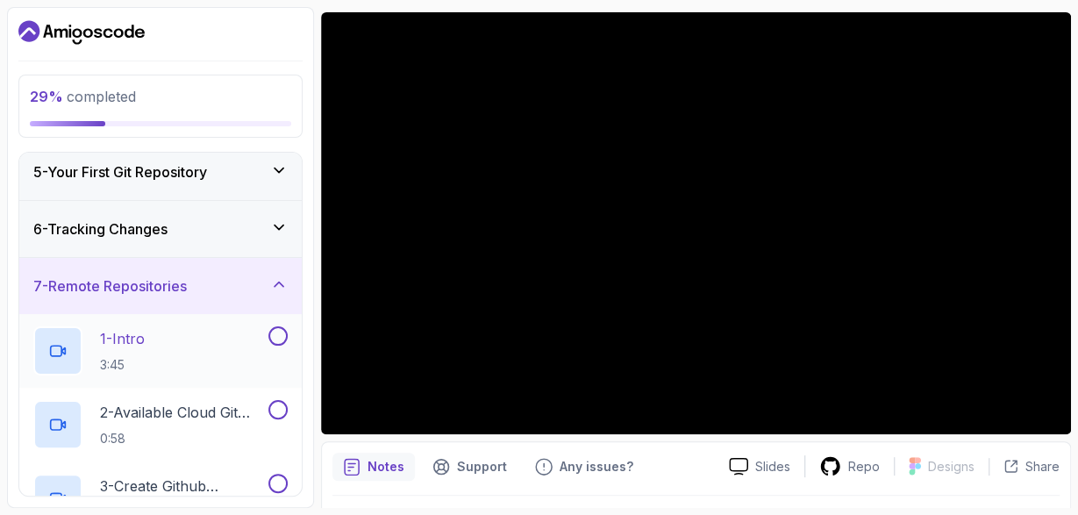
click at [142, 344] on p "1 - Intro" at bounding box center [122, 338] width 45 height 21
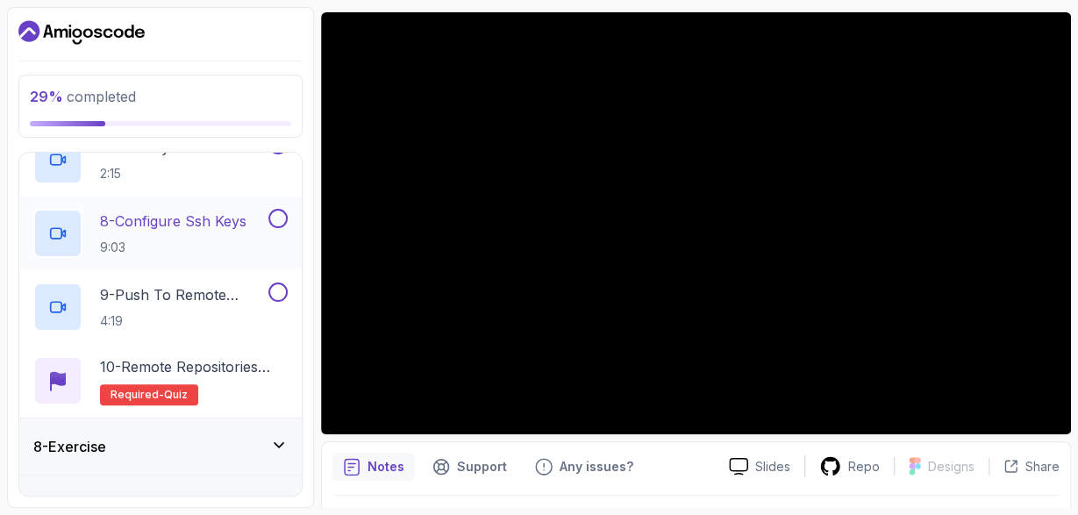
scroll to position [877, 0]
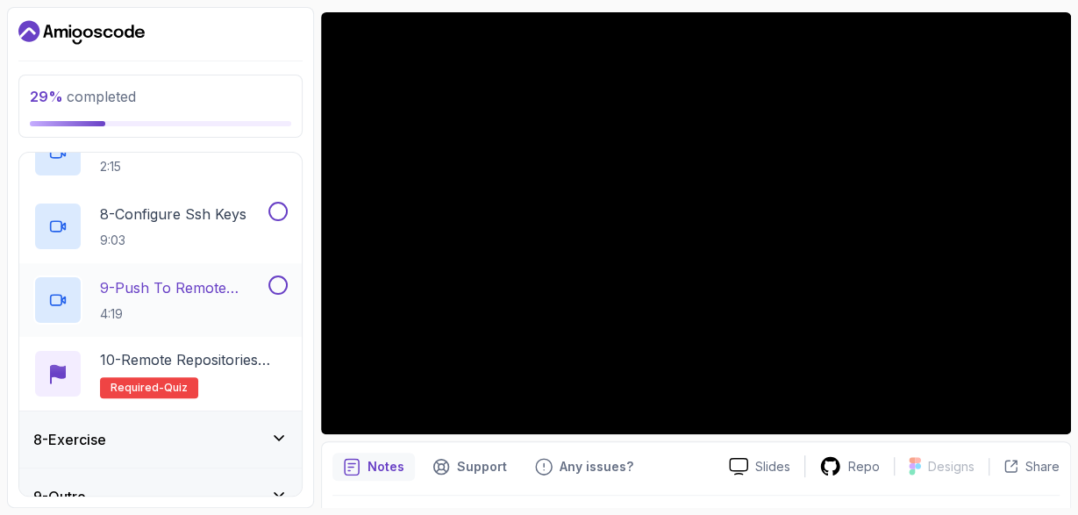
click at [197, 290] on p "9 - Push To Remote Repo" at bounding box center [182, 287] width 165 height 21
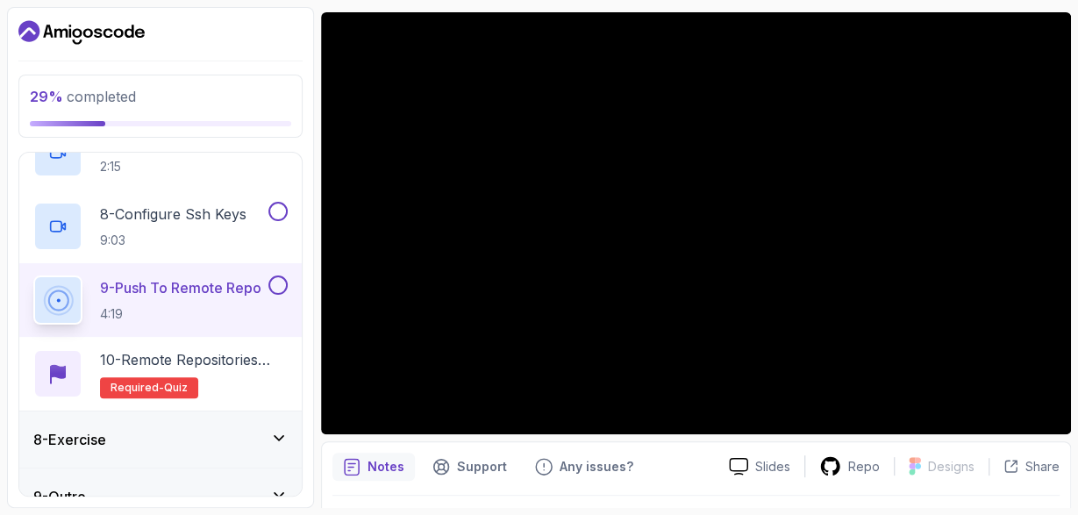
scroll to position [902, 0]
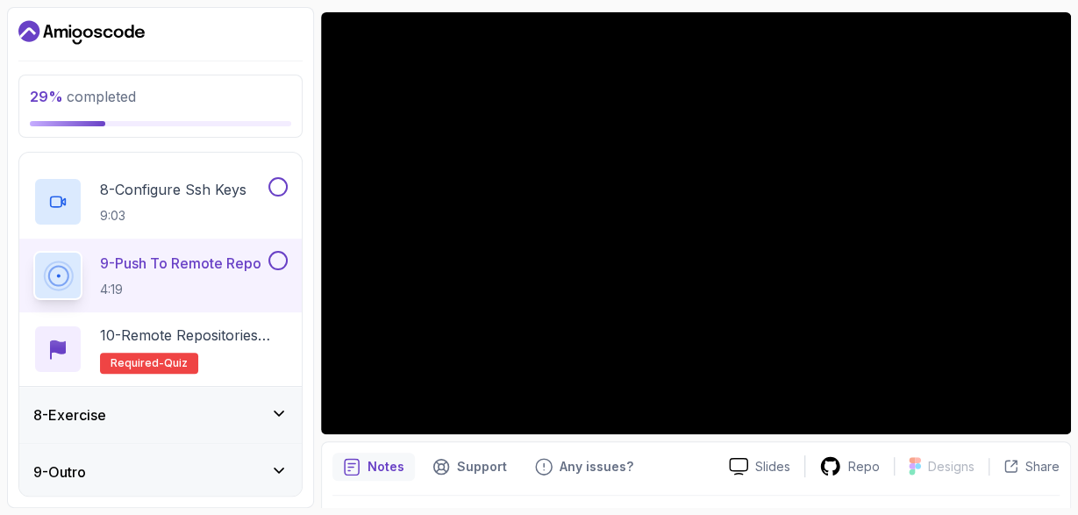
click at [221, 390] on div "8 - Exercise" at bounding box center [160, 415] width 282 height 56
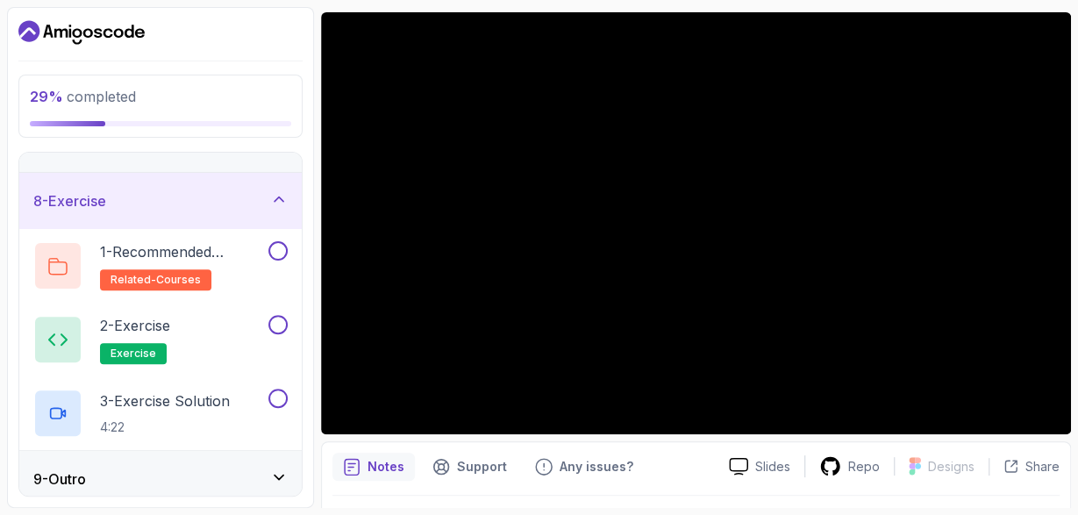
scroll to position [386, 0]
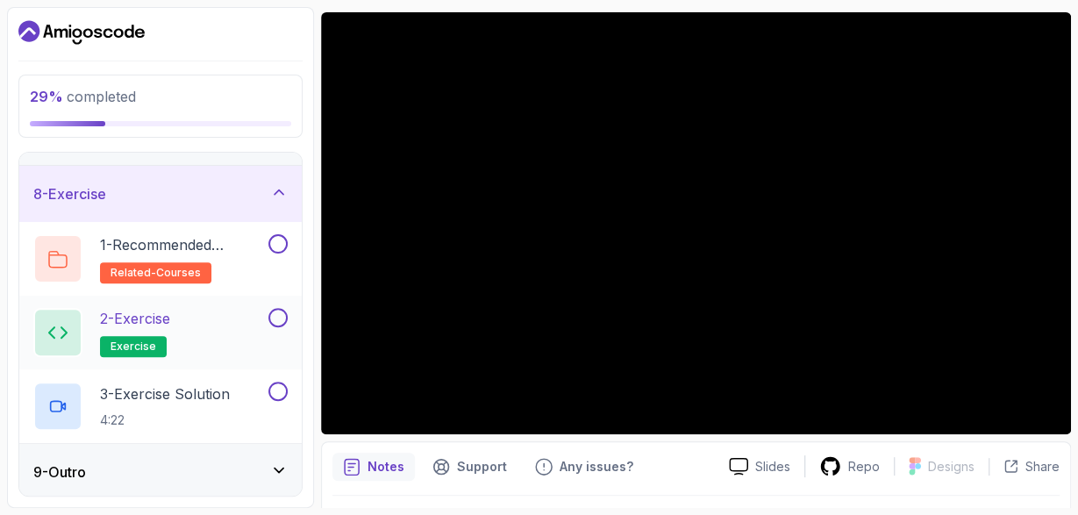
click at [227, 333] on div "2 - Exercise exercise" at bounding box center [149, 332] width 232 height 49
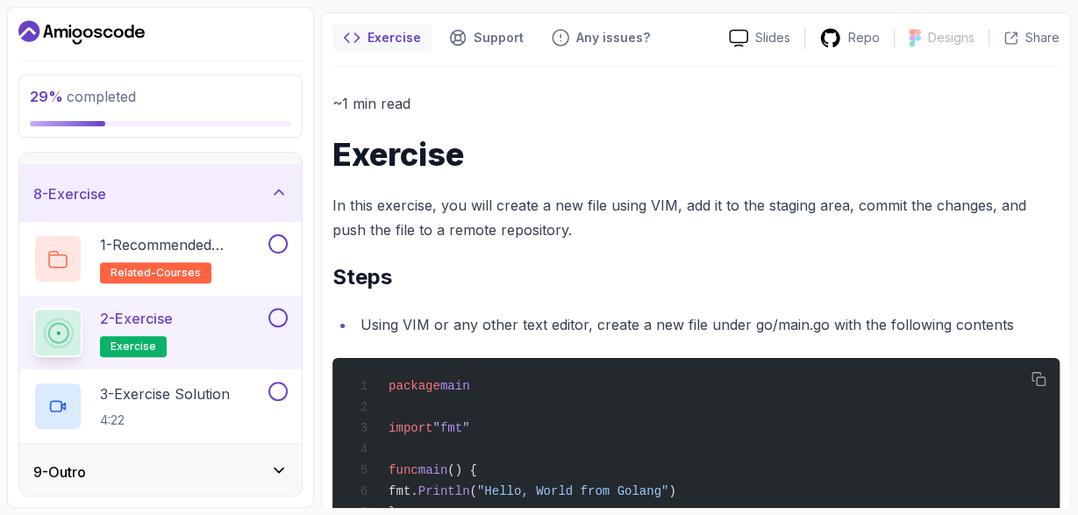
scroll to position [396, 0]
